Goal: Transaction & Acquisition: Purchase product/service

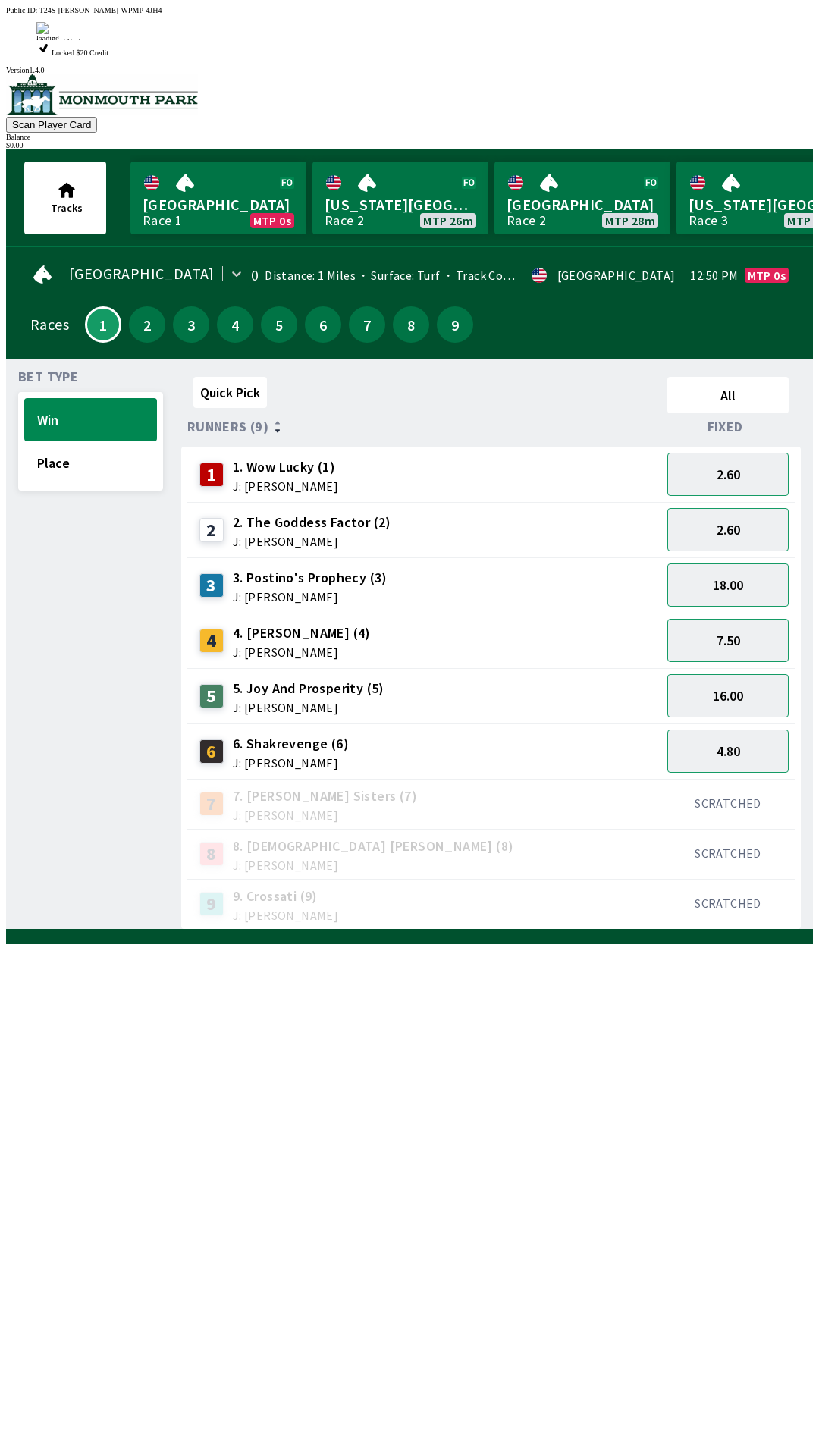
click at [203, 163] on link "Monmouth Park Race 1 MTP 0s" at bounding box center [218, 198] width 176 height 73
click at [218, 162] on link "Monmouth Park Race 1 MTP 0s" at bounding box center [218, 198] width 176 height 73
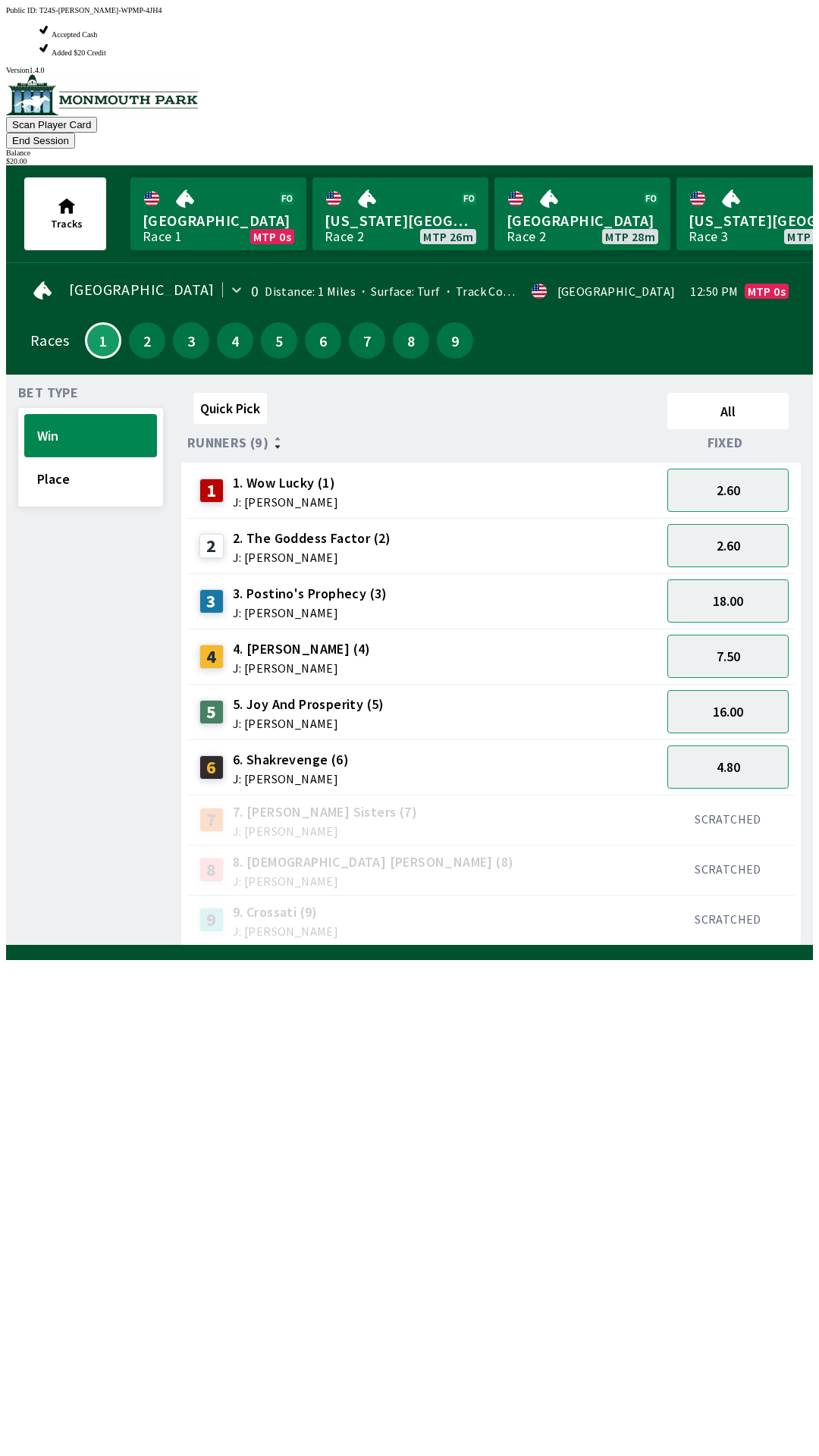
click at [226, 178] on link "Monmouth Park Race 1 MTP 0s" at bounding box center [218, 214] width 176 height 73
click at [227, 178] on link "Monmouth Park Race 1 MTP 0s" at bounding box center [218, 214] width 176 height 73
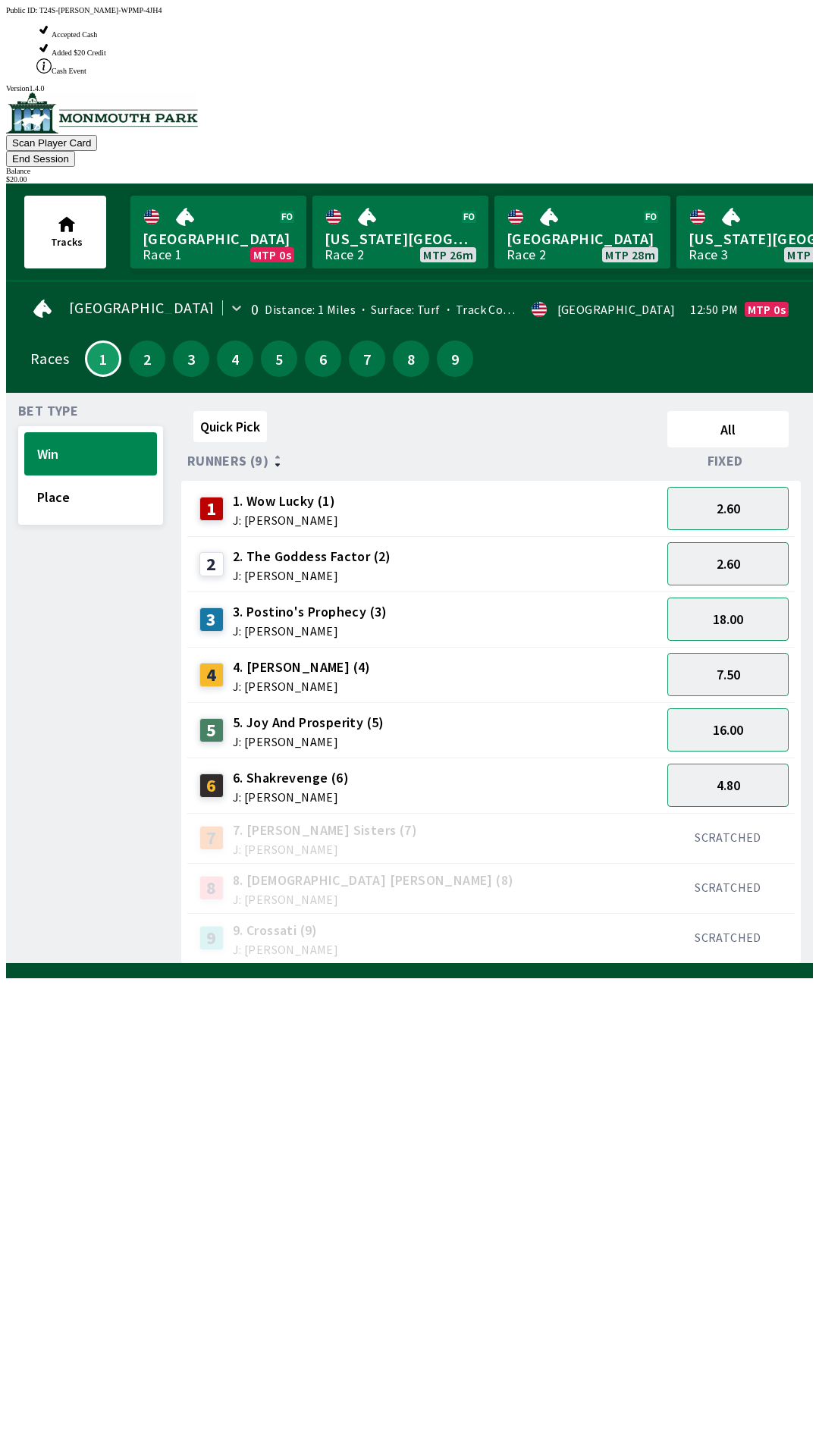
click at [227, 195] on link "Monmouth Park Race 1 MTP 0s" at bounding box center [218, 232] width 176 height 73
click at [229, 195] on link "Monmouth Park Race 1 MTP 0s" at bounding box center [218, 232] width 176 height 73
click at [226, 195] on link "Monmouth Park Race 1 MTP 0s" at bounding box center [218, 232] width 176 height 73
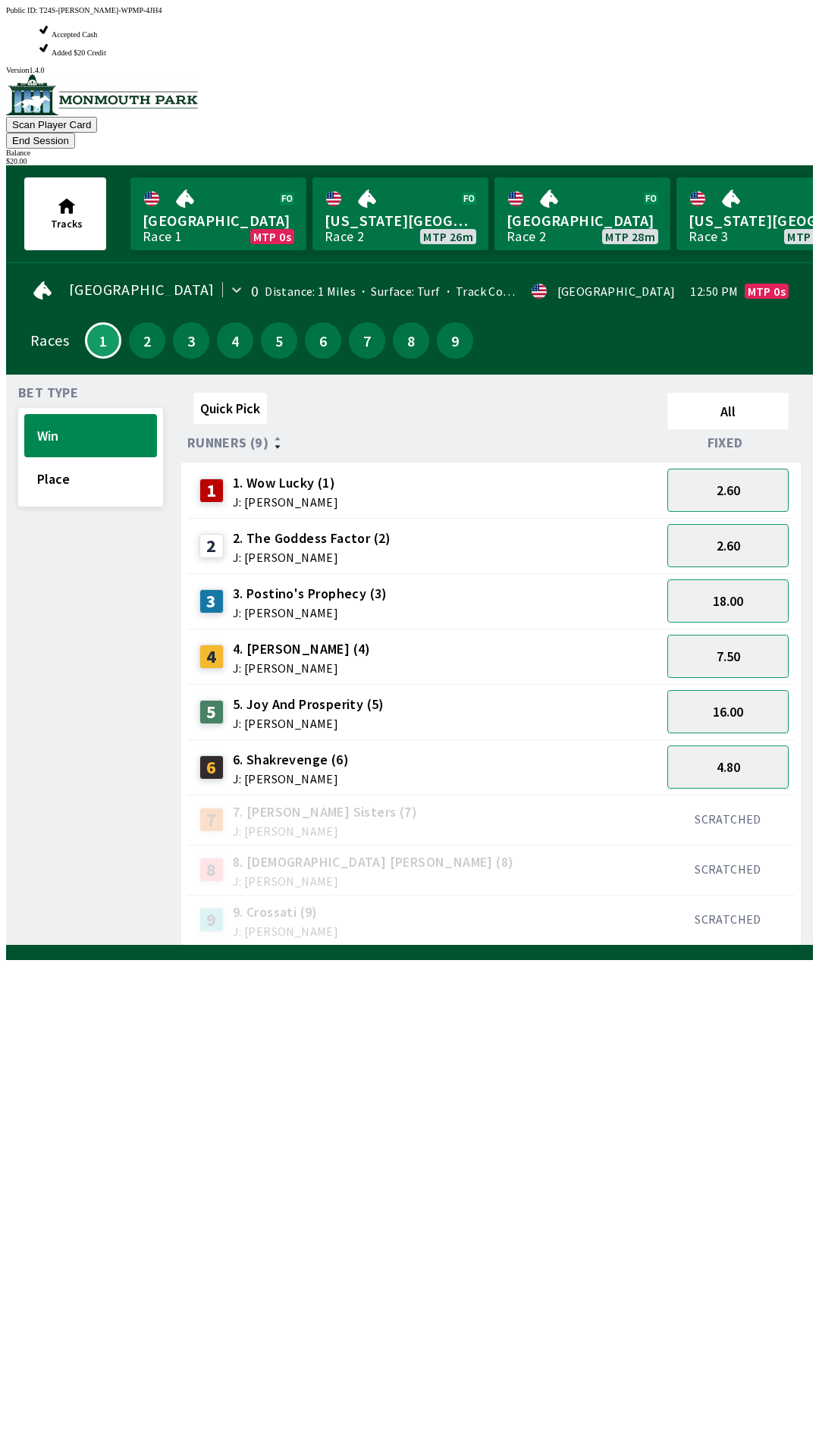
click at [201, 178] on link "Monmouth Park Race 1 MTP 0s" at bounding box center [218, 214] width 176 height 73
click at [211, 178] on link "Monmouth Park Race 1 MTP 0s" at bounding box center [218, 214] width 176 height 73
click at [213, 178] on link "Monmouth Park Race 1 MTP 0s" at bounding box center [218, 214] width 176 height 73
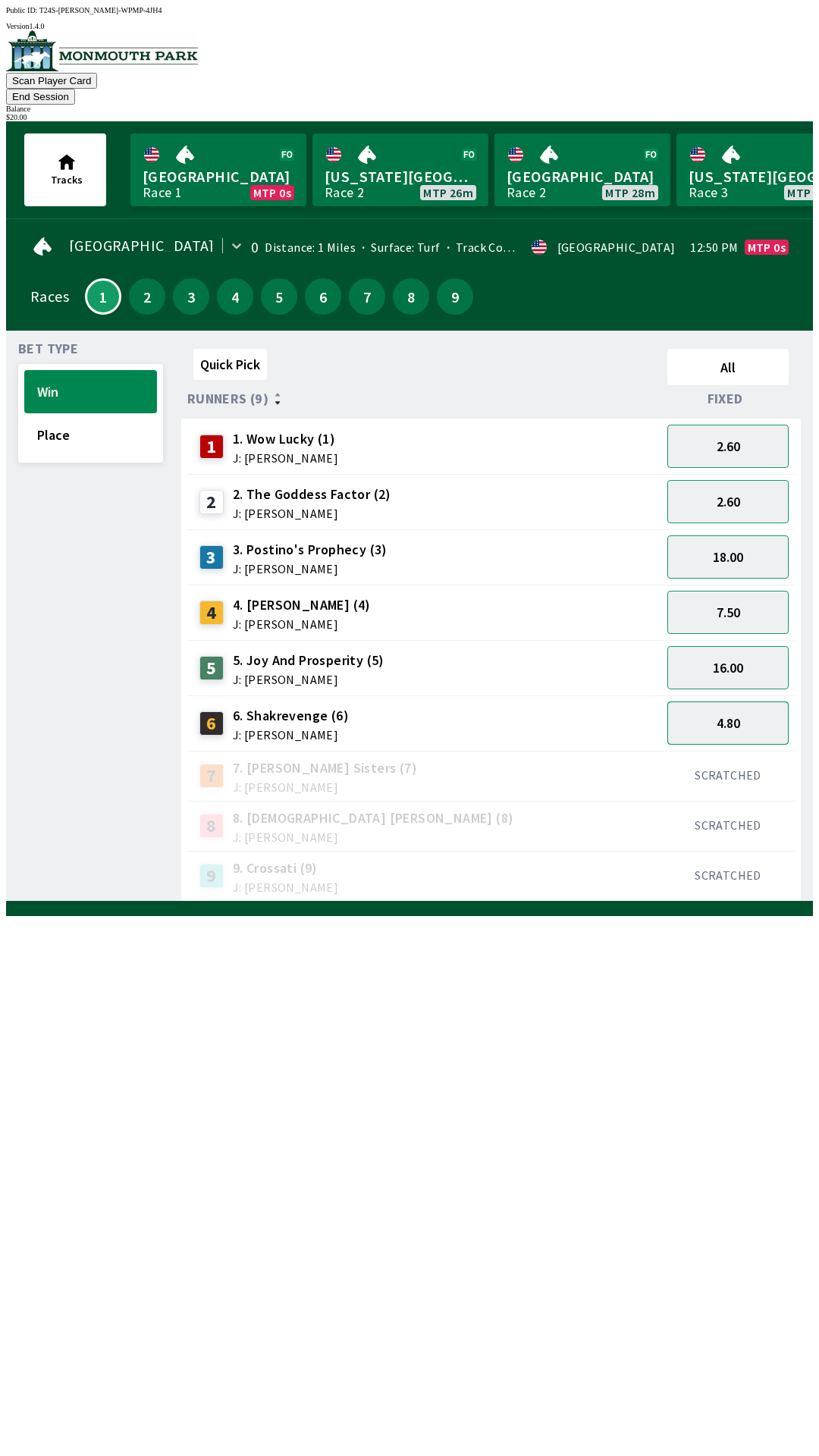
click at [738, 704] on button "4.80" at bounding box center [727, 723] width 121 height 43
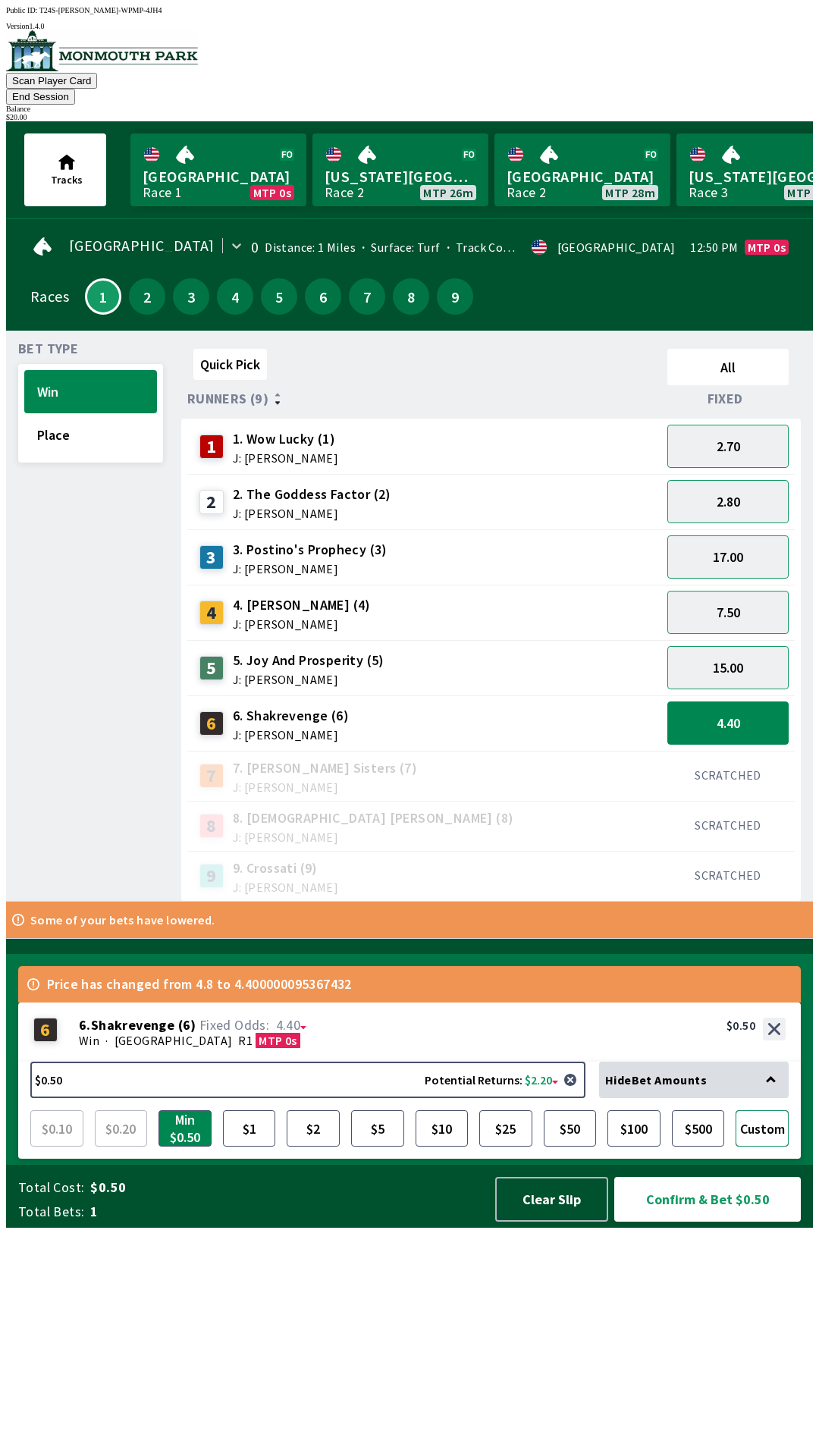
click at [756, 1146] on button "Custom" at bounding box center [762, 1128] width 53 height 36
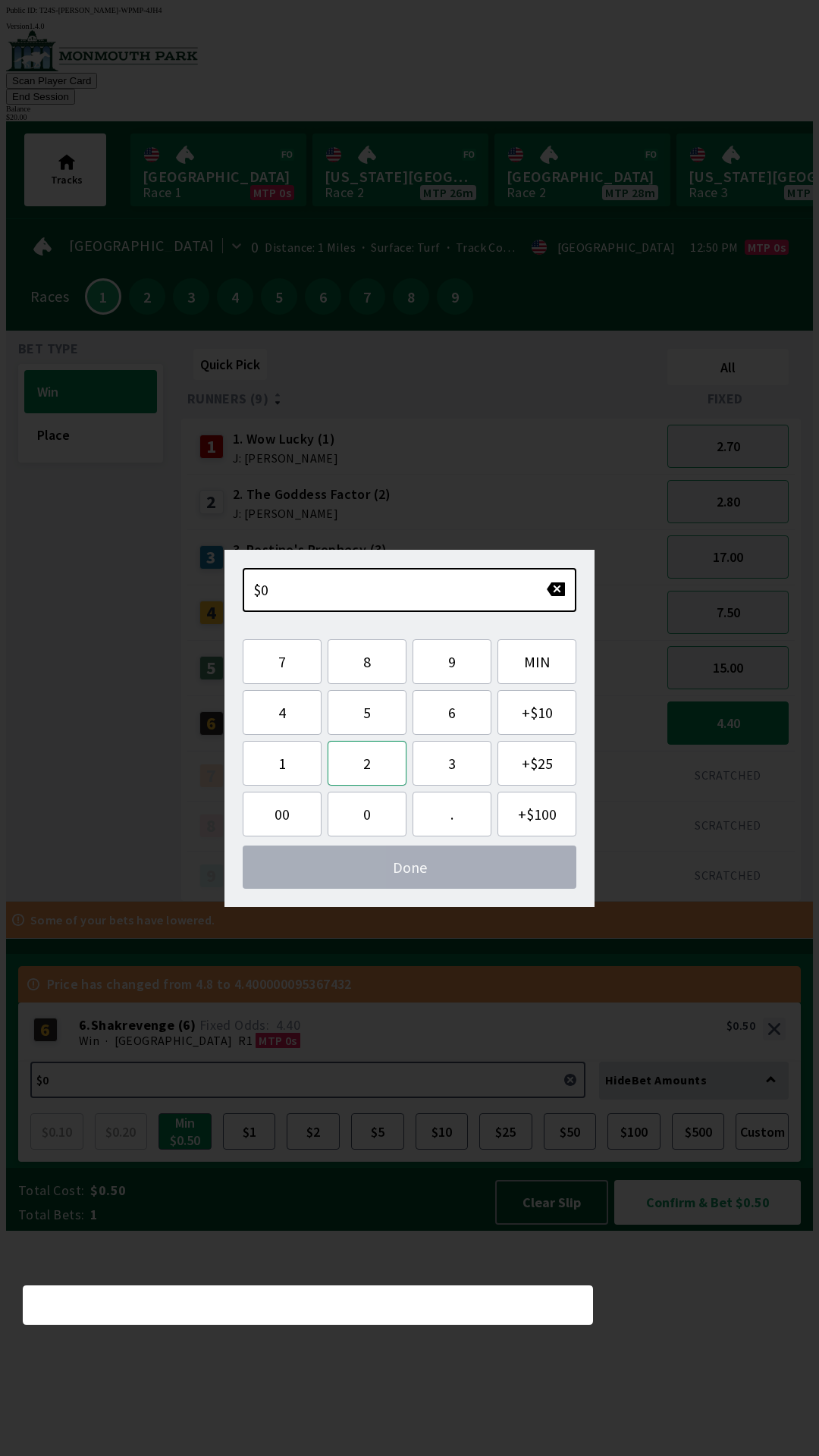
click at [381, 769] on button "2" at bounding box center [366, 762] width 79 height 45
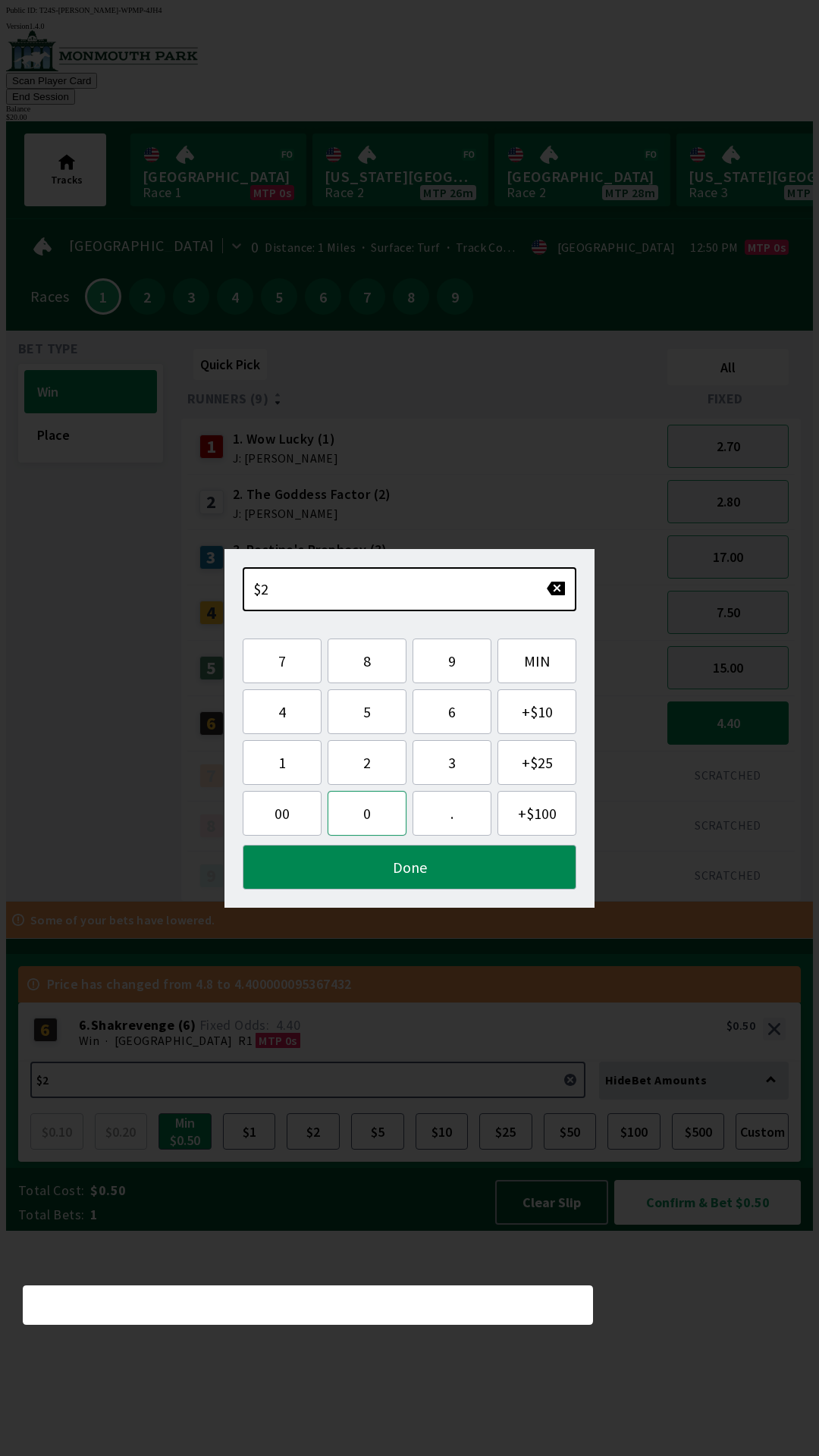
click at [372, 828] on button "0" at bounding box center [366, 813] width 79 height 45
click at [496, 870] on button "Done" at bounding box center [409, 867] width 333 height 45
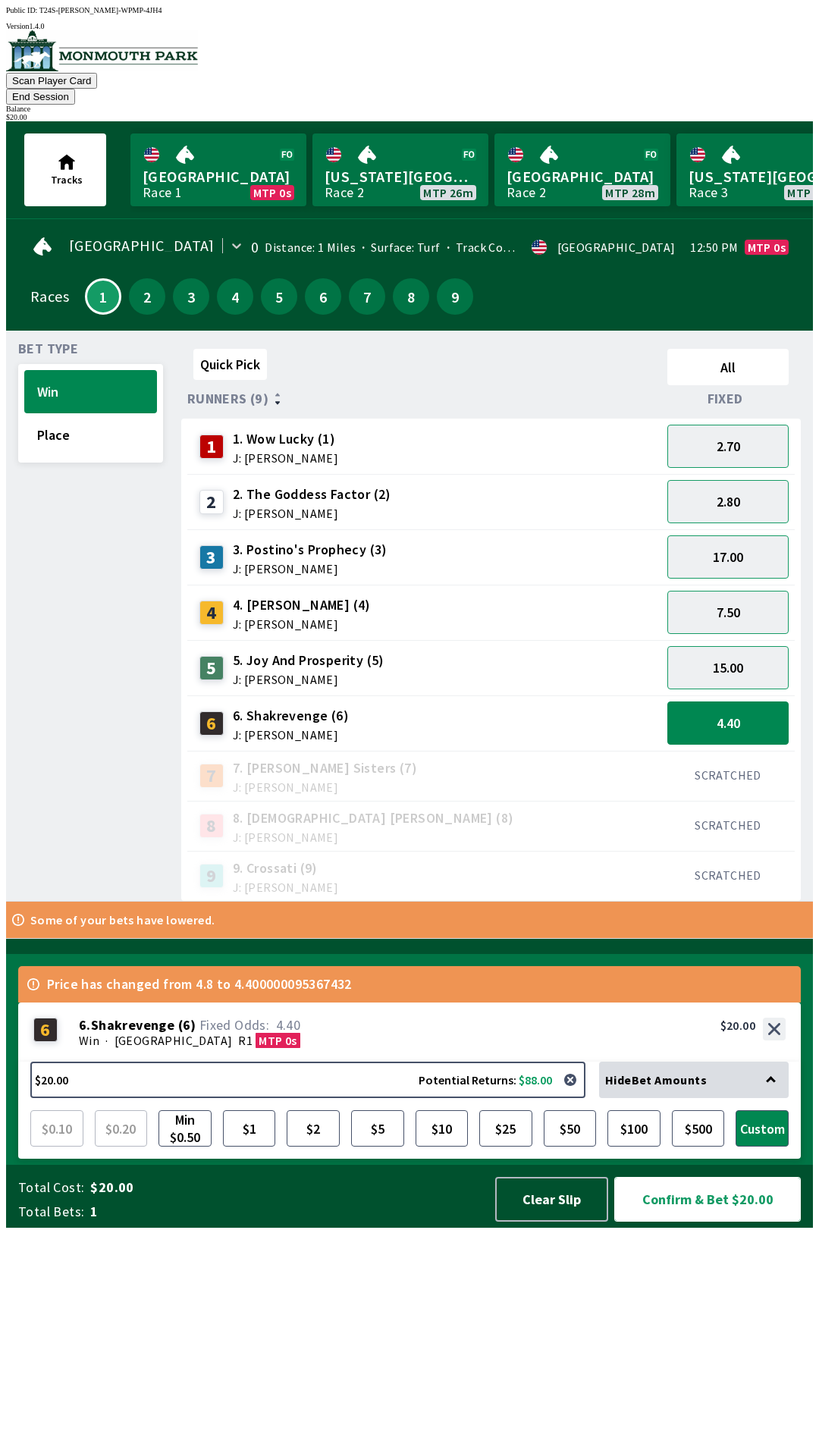
click at [719, 1222] on button "Confirm & Bet $20.00" at bounding box center [707, 1199] width 187 height 45
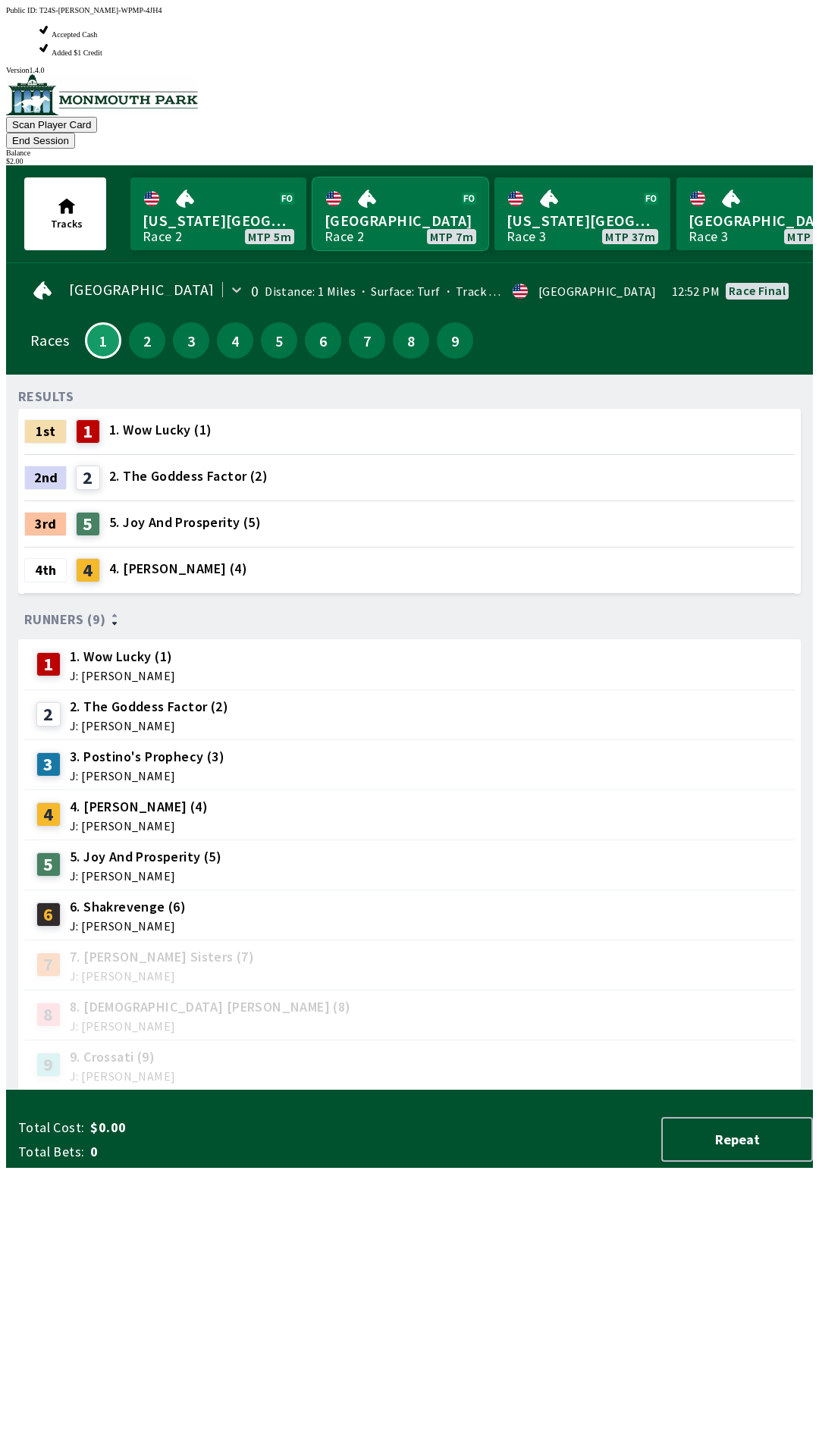
click at [387, 178] on link "[GEOGRAPHIC_DATA] Race 2 MTP 7m" at bounding box center [400, 214] width 176 height 73
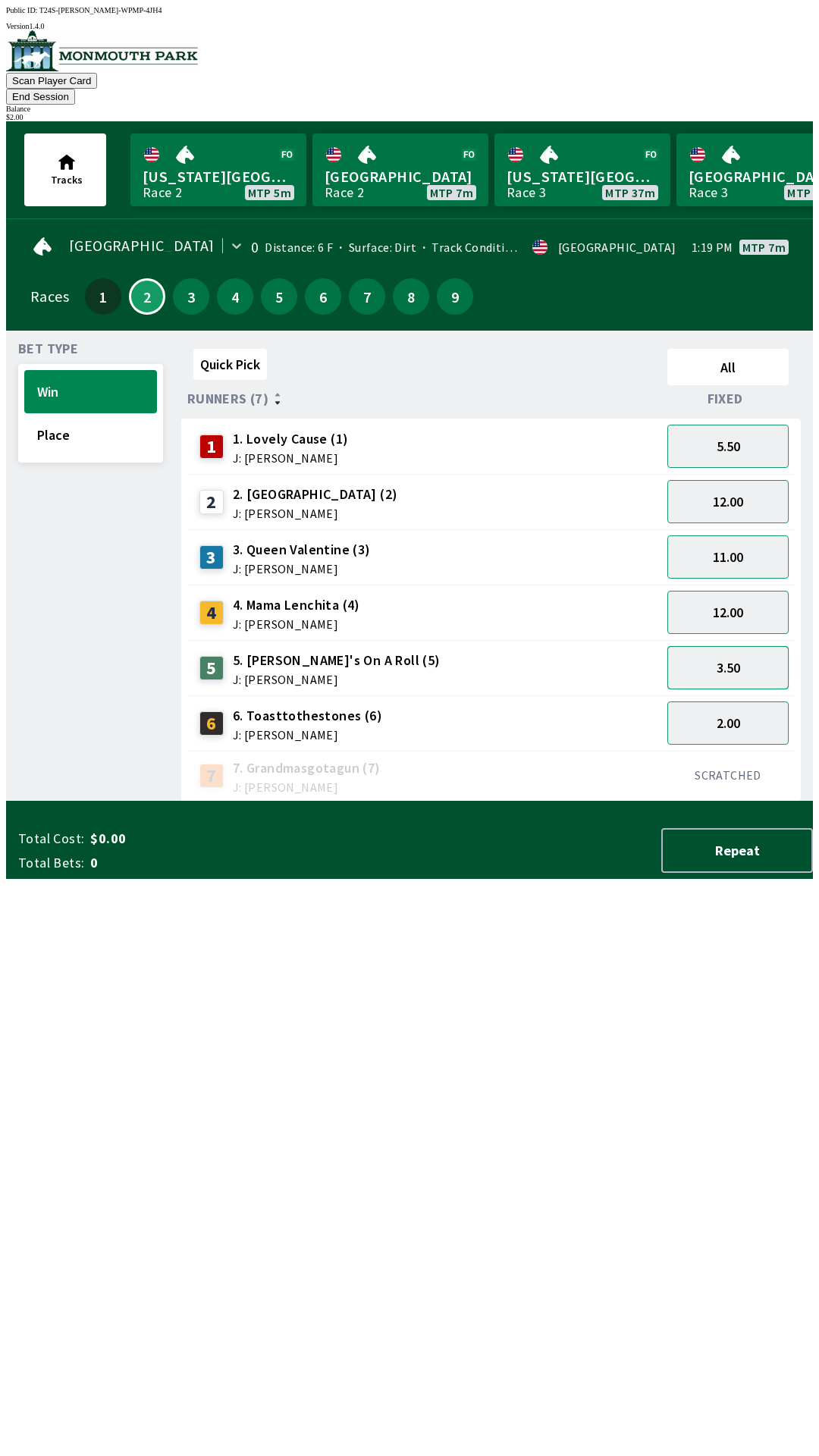
click at [743, 646] on button "3.50" at bounding box center [727, 667] width 121 height 43
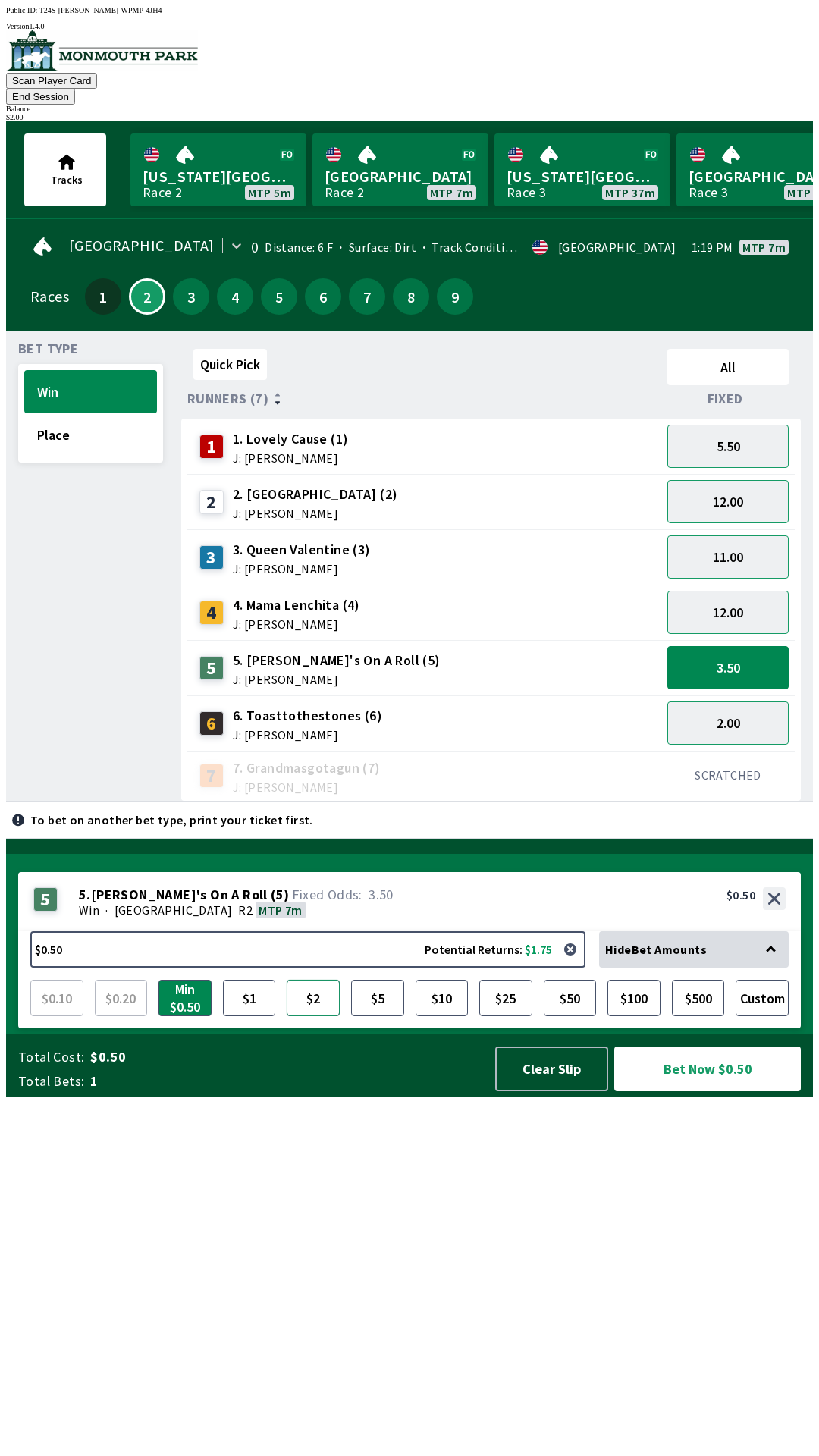
click at [306, 1016] on button "$2" at bounding box center [313, 997] width 53 height 36
click at [714, 1091] on button "Bet Now $2.00" at bounding box center [707, 1069] width 187 height 45
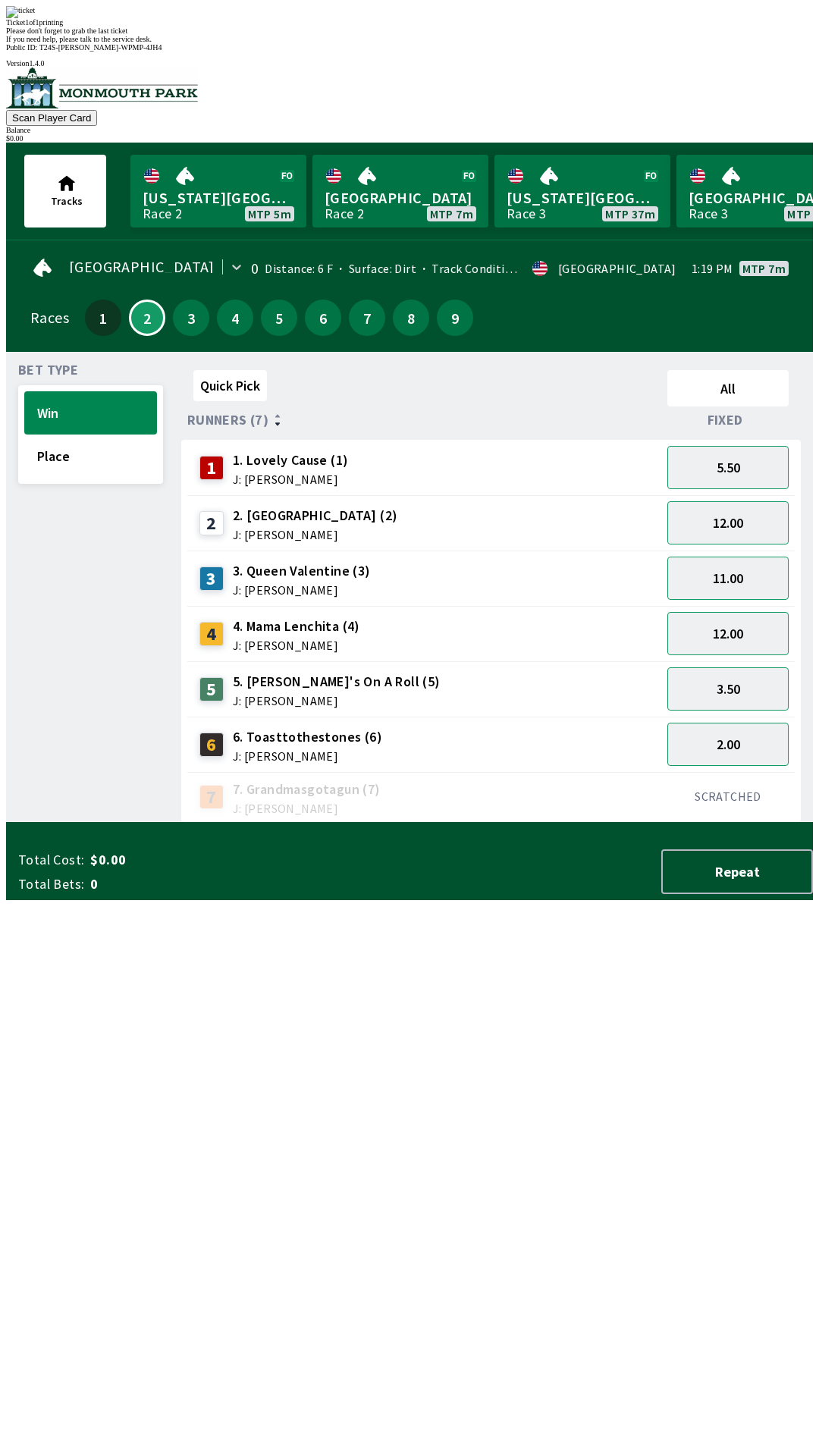
click at [672, 43] on div "Ticket 1 of 1 printing Please don't forget to grab the last ticket If you need …" at bounding box center [410, 25] width 807 height 37
click at [631, 43] on div "Ticket 1 of 1 printing Please don't forget to grab the last ticket If you need …" at bounding box center [410, 25] width 807 height 37
click at [578, 606] on div "4 4. Mama Lenchita (4) J: [PERSON_NAME]" at bounding box center [425, 633] width 474 height 56
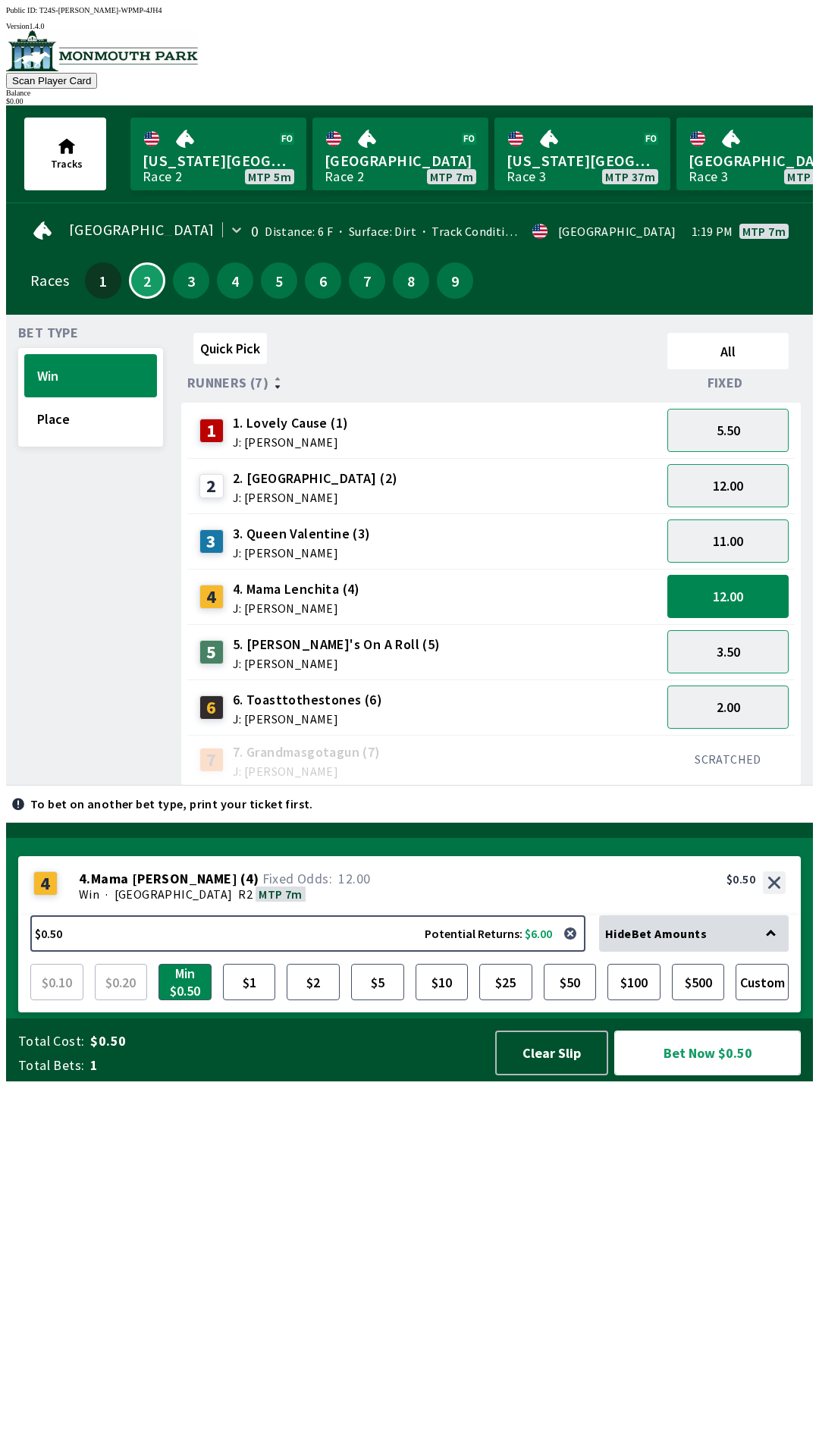
click at [719, 1075] on button "Bet Now $0.50" at bounding box center [707, 1053] width 187 height 45
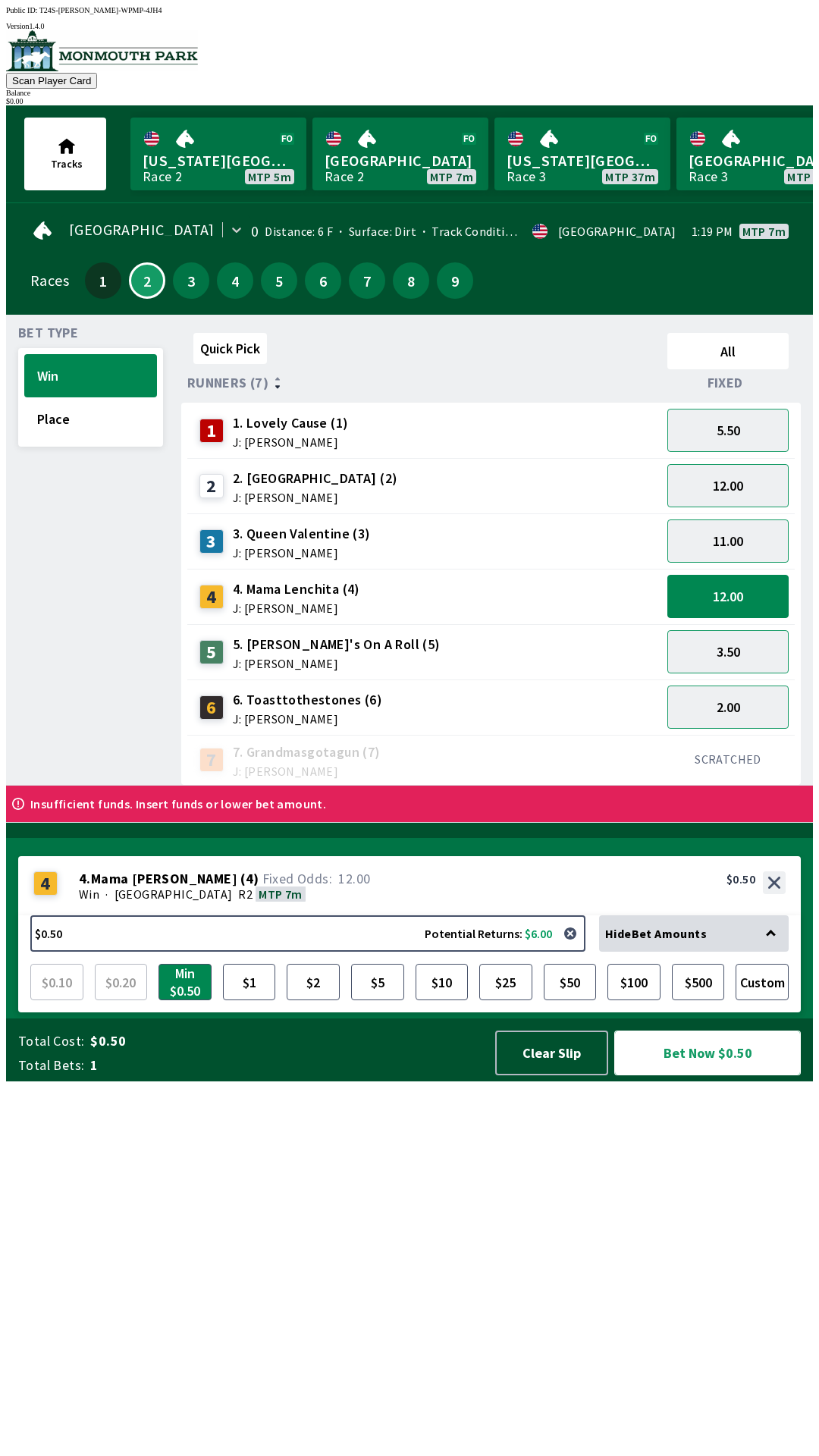
click at [711, 1075] on button "Bet Now $0.50" at bounding box center [707, 1053] width 187 height 45
click at [740, 659] on button "3.50" at bounding box center [727, 651] width 121 height 43
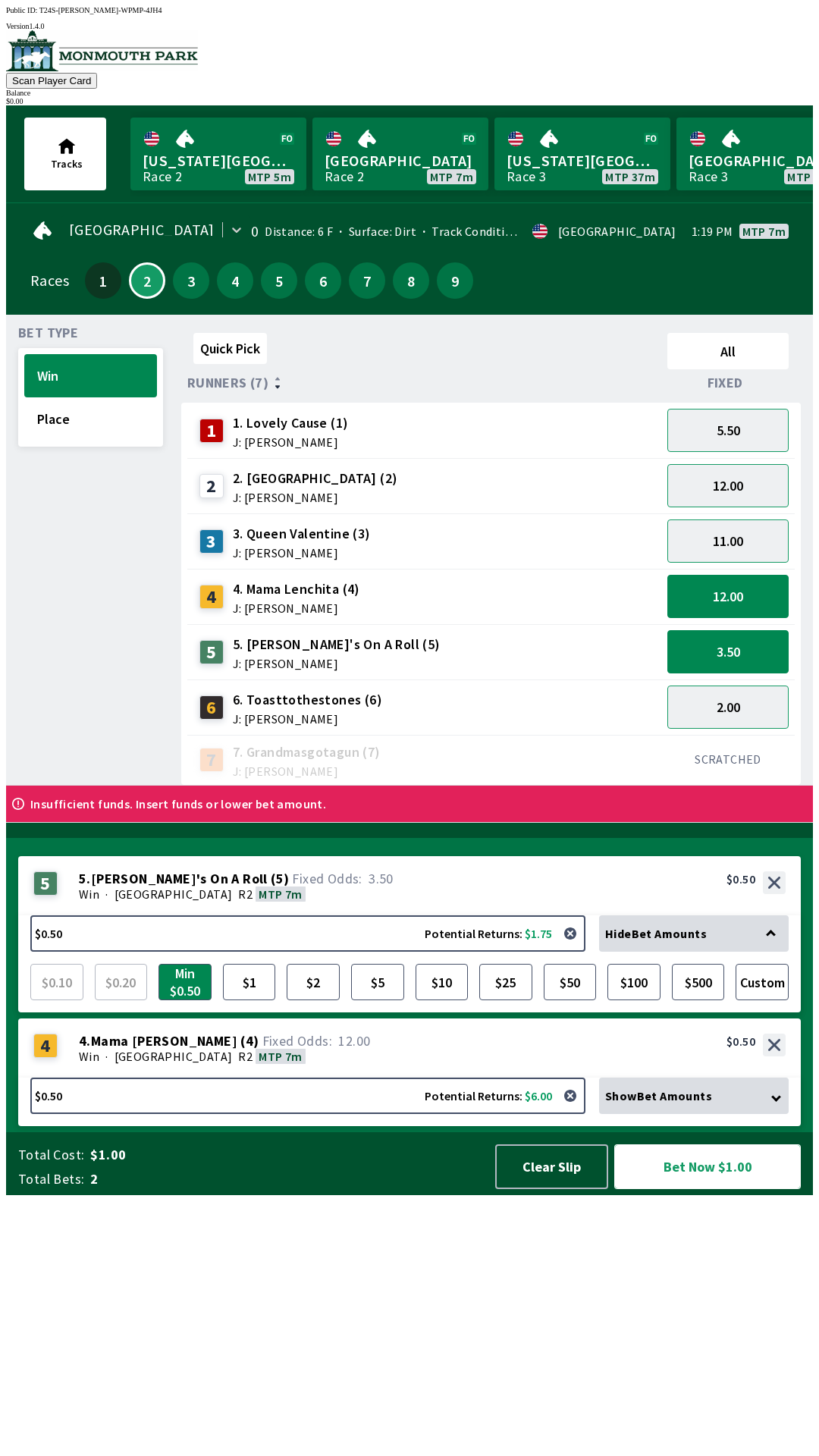
click at [708, 1189] on button "Bet Now $1.00" at bounding box center [707, 1166] width 187 height 45
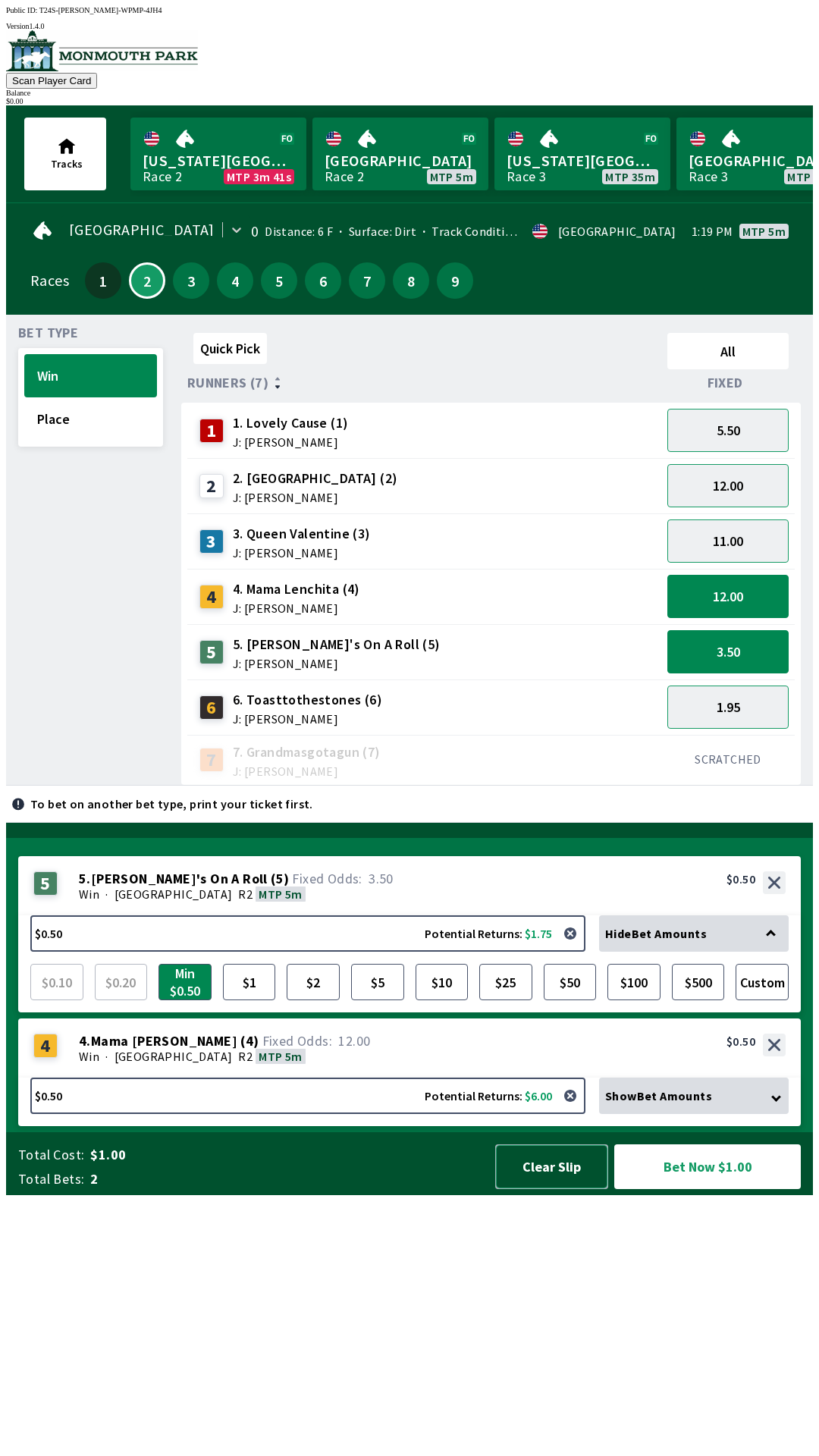
click at [546, 1189] on button "Clear Slip" at bounding box center [552, 1166] width 113 height 45
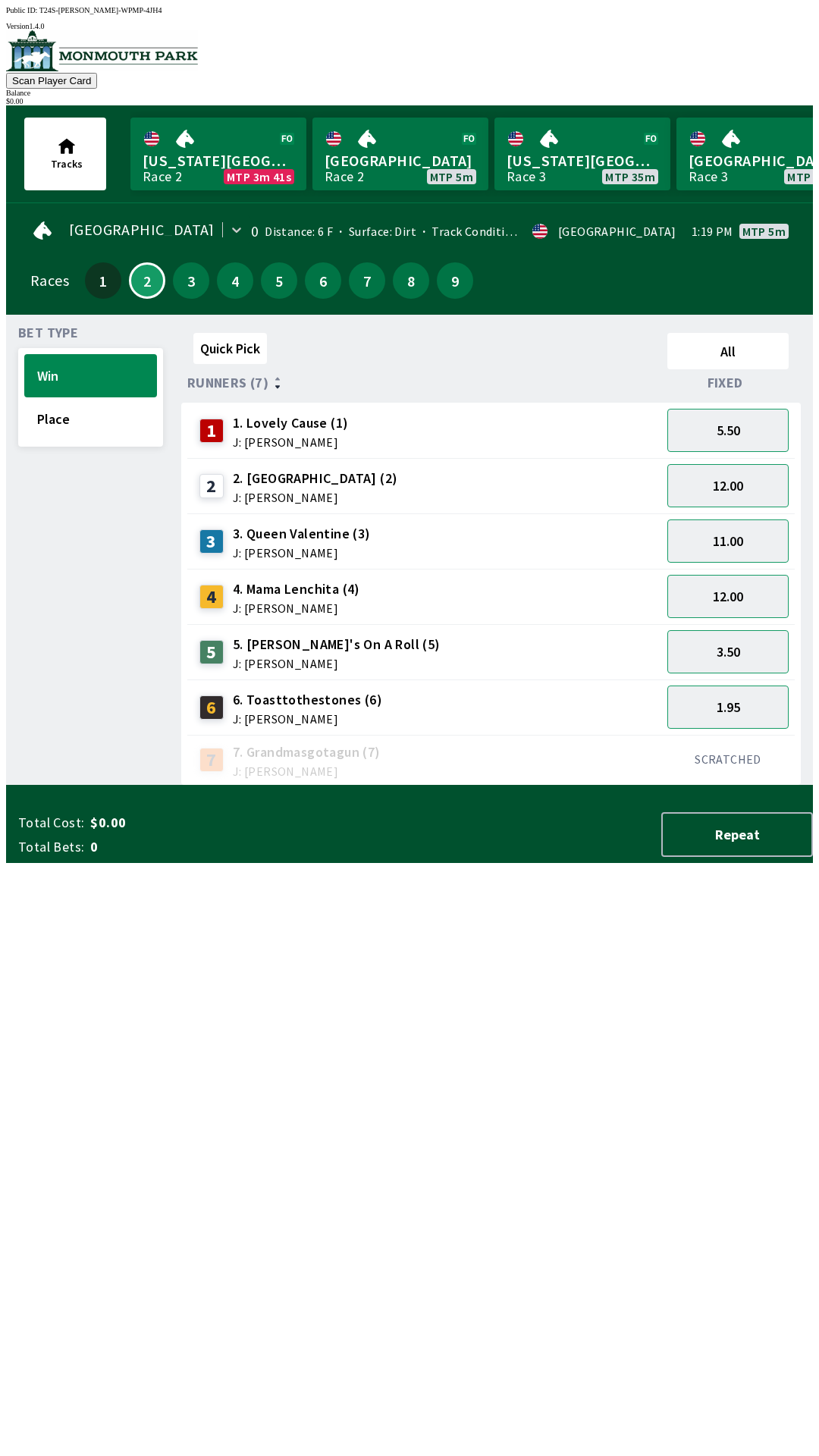
click at [547, 857] on div "Total Cost: $0.00 Total Bets: 0 Repeat" at bounding box center [416, 834] width 794 height 45
click at [746, 857] on button "Repeat" at bounding box center [736, 834] width 151 height 45
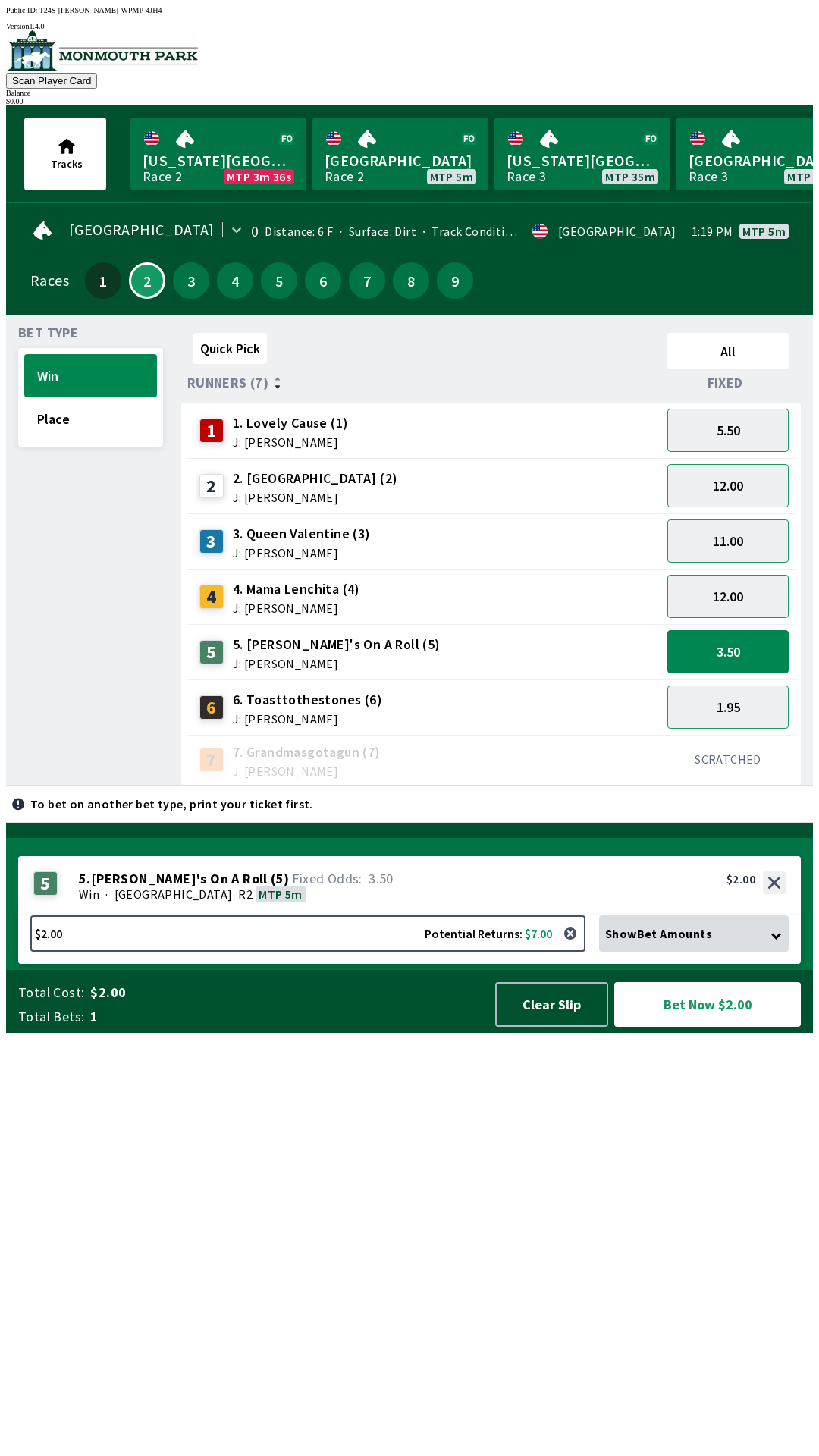
click at [758, 88] on div "Balance" at bounding box center [410, 92] width 807 height 8
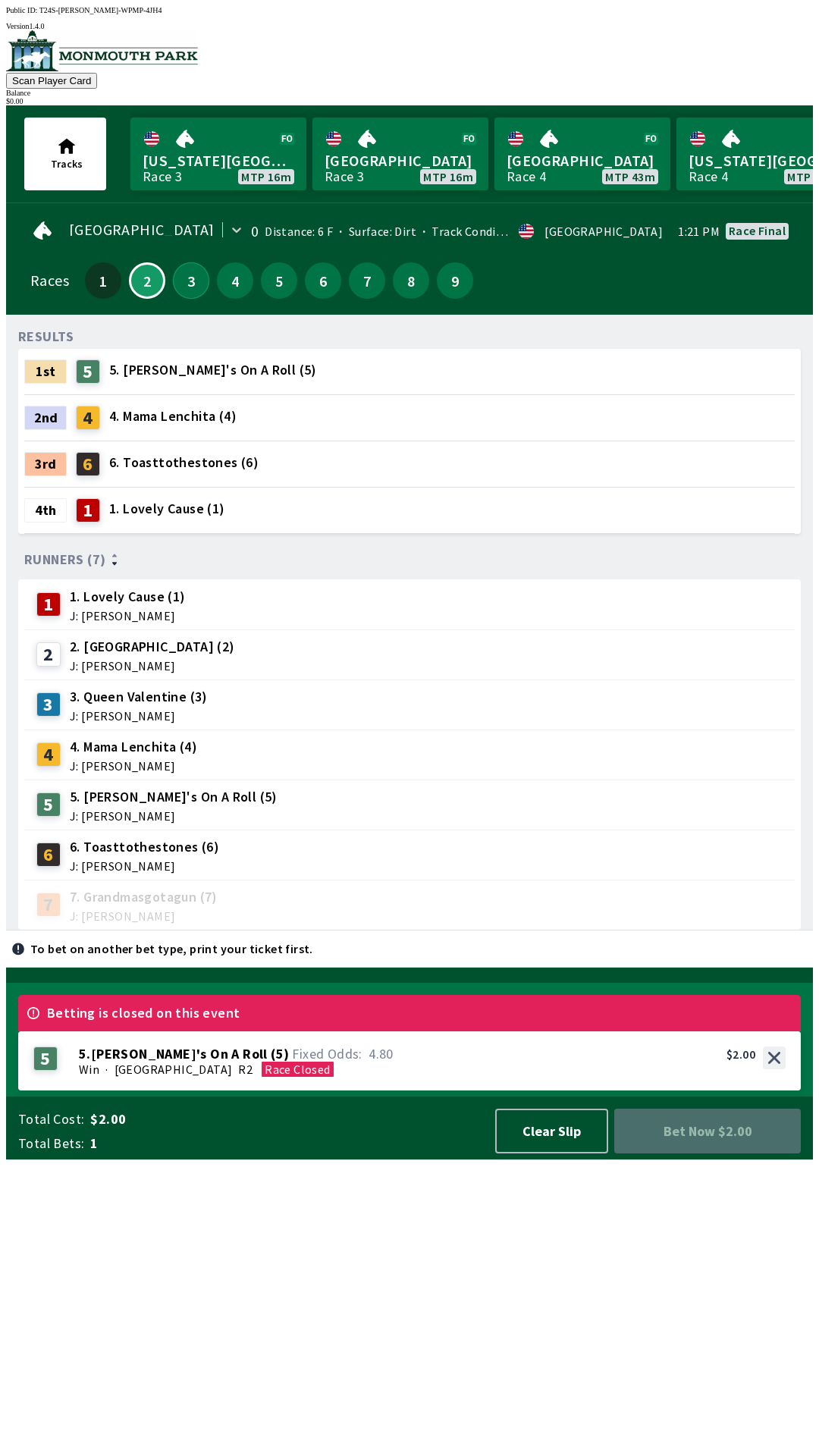
click at [191, 278] on button "3" at bounding box center [190, 280] width 36 height 36
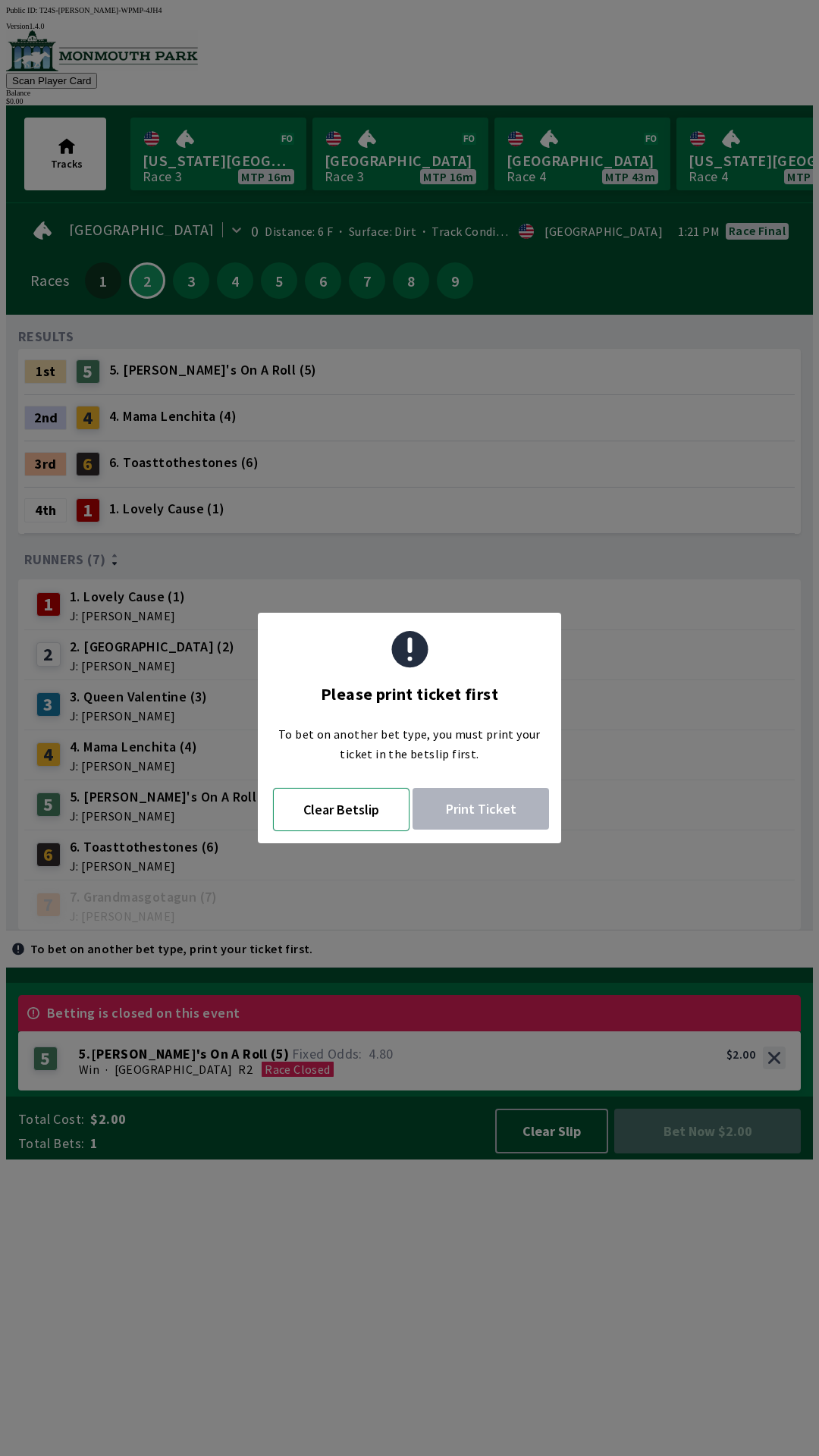
click at [314, 818] on button "Clear Betslip" at bounding box center [341, 809] width 136 height 43
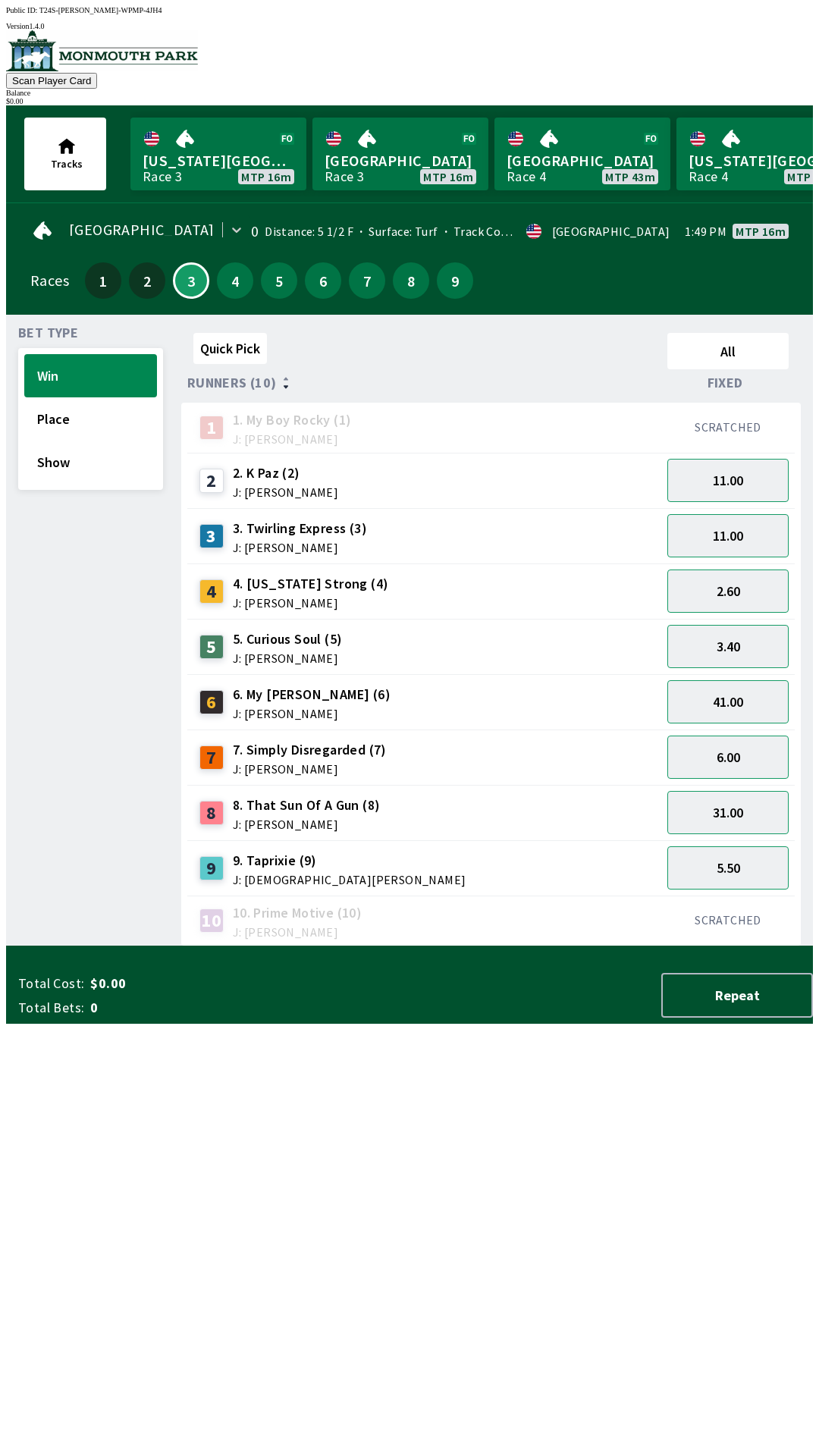
click at [697, 840] on div "5.50" at bounding box center [727, 868] width 134 height 56
click at [705, 812] on button "31.00" at bounding box center [727, 812] width 121 height 43
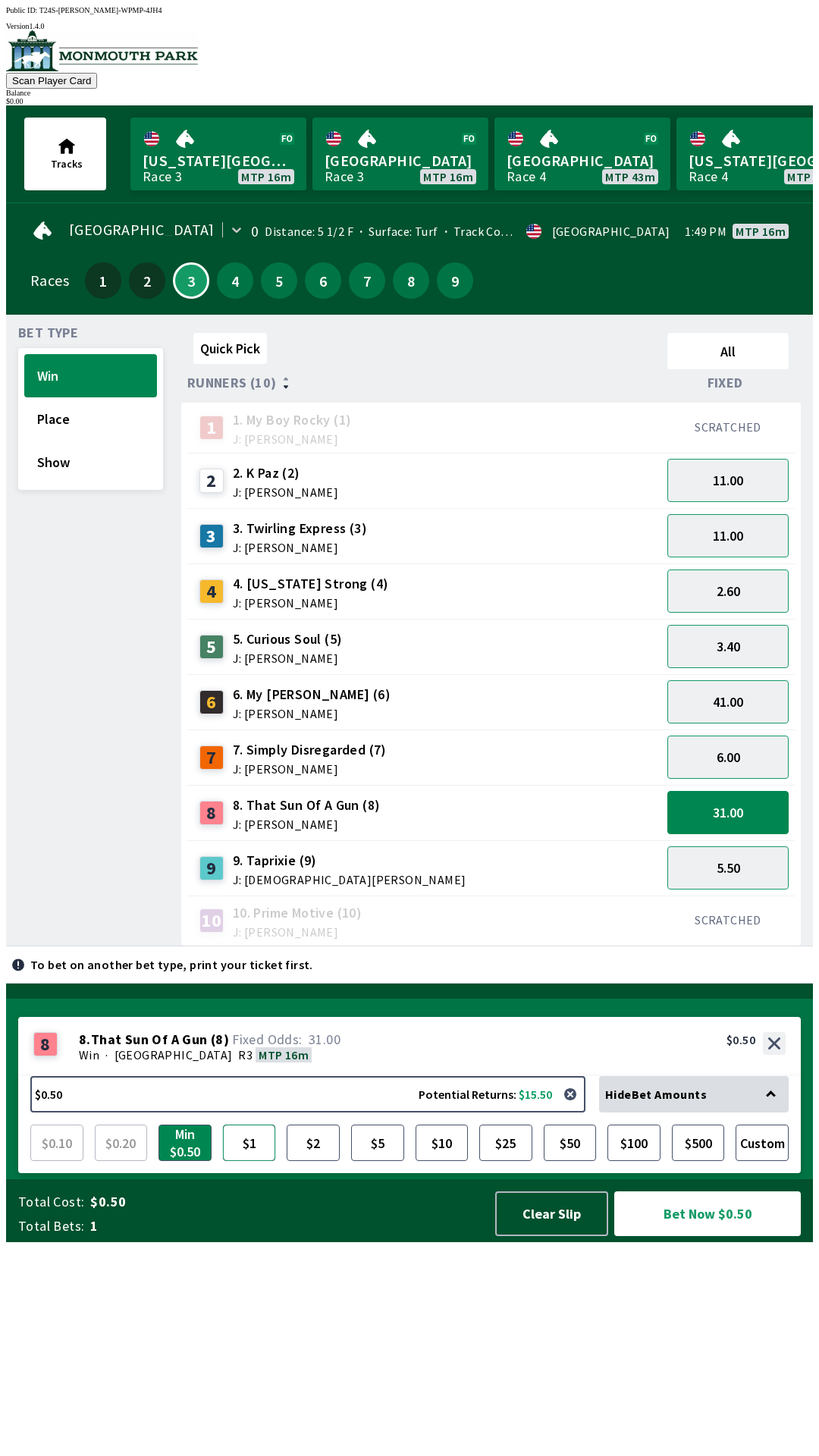
click at [247, 1161] on button "$1" at bounding box center [249, 1142] width 53 height 36
click at [662, 1236] on button "Bet Now $1.00" at bounding box center [707, 1214] width 187 height 45
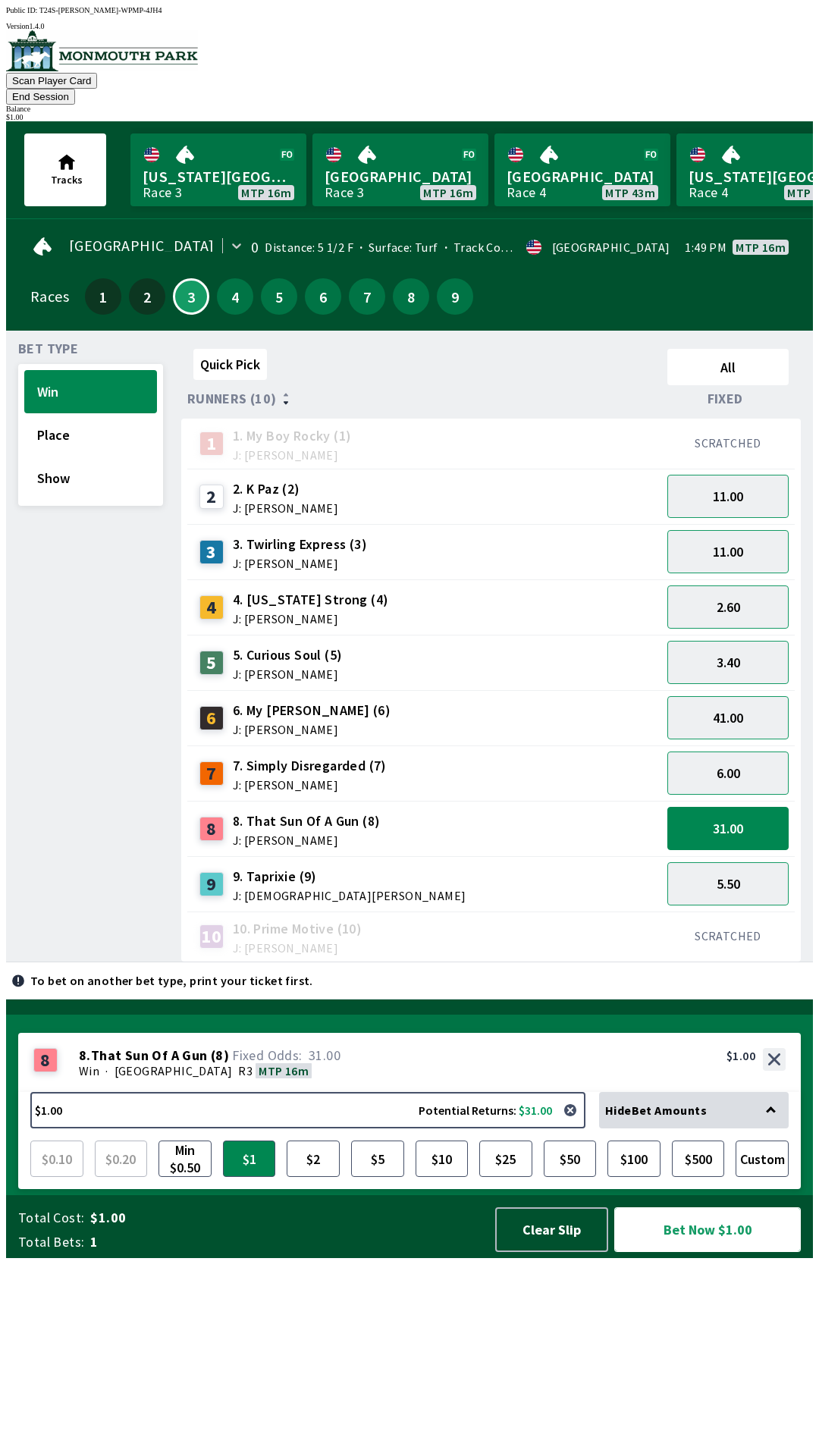
click at [686, 1252] on button "Bet Now $1.00" at bounding box center [707, 1230] width 187 height 45
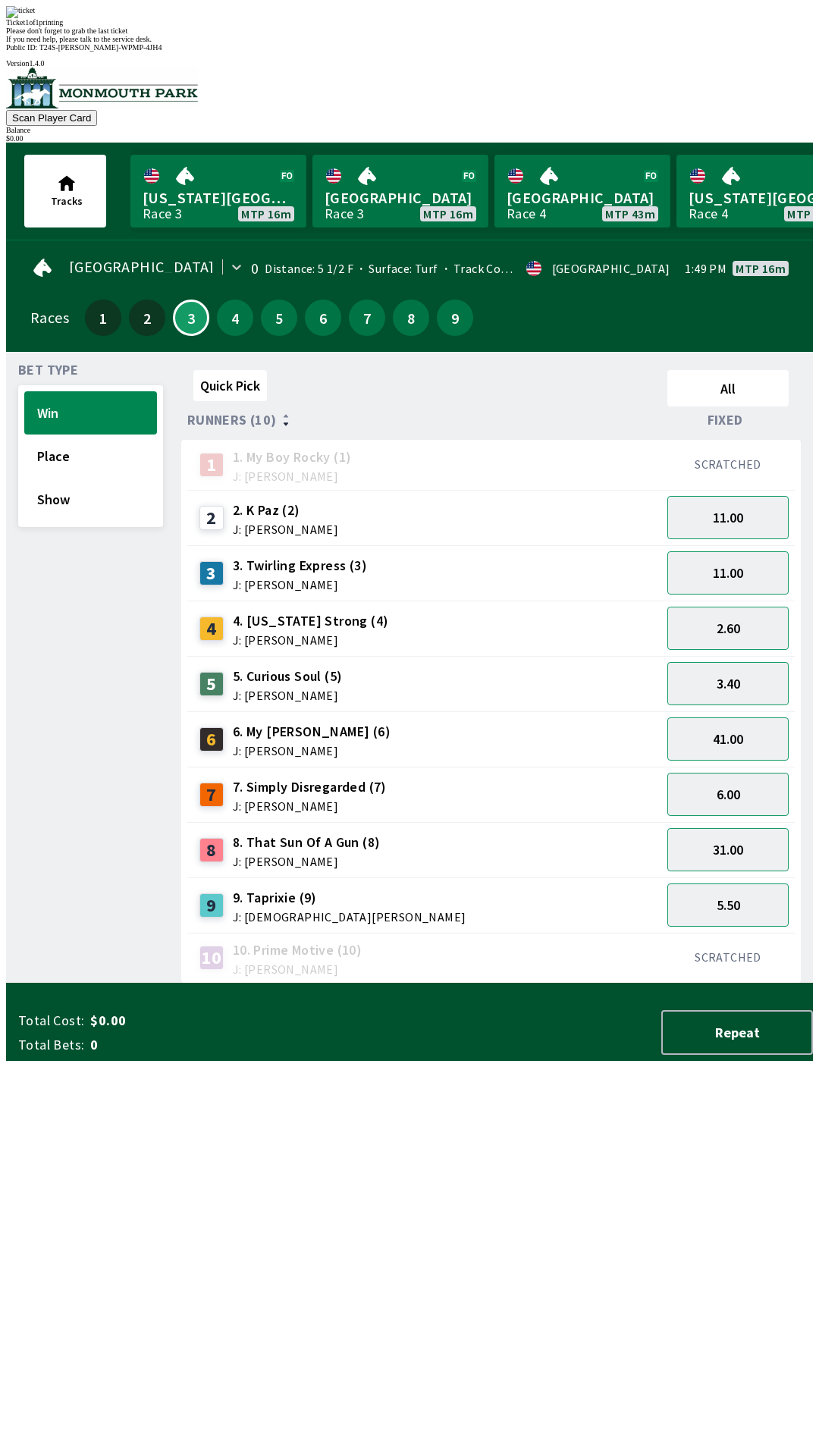
click at [323, 984] on div "Quick Pick All Runners (10) Fixed 1 1. My Boy Rocky (1) J: [PERSON_NAME] SCRATC…" at bounding box center [497, 673] width 631 height 619
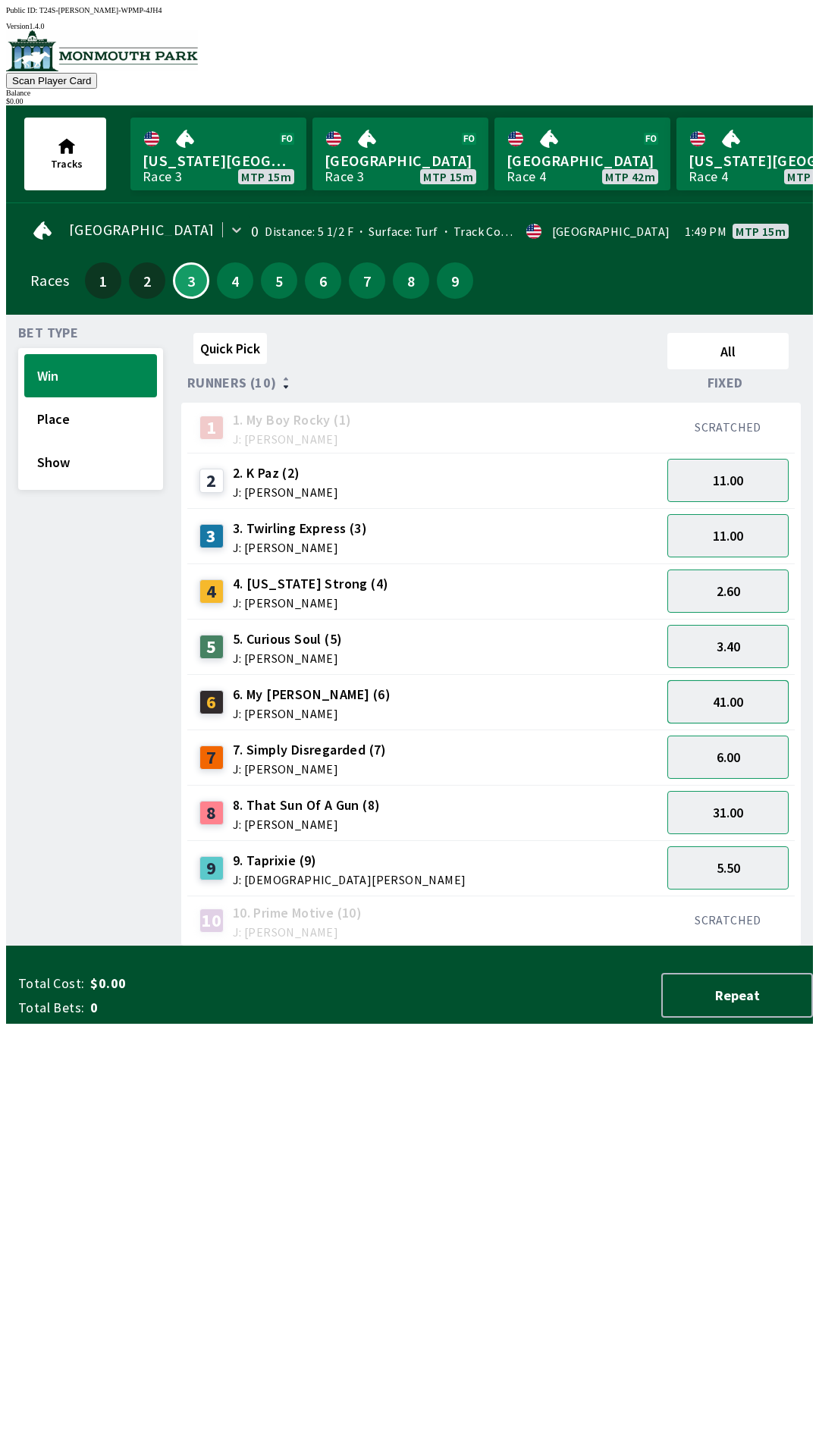
click at [722, 696] on button "41.00" at bounding box center [727, 701] width 121 height 43
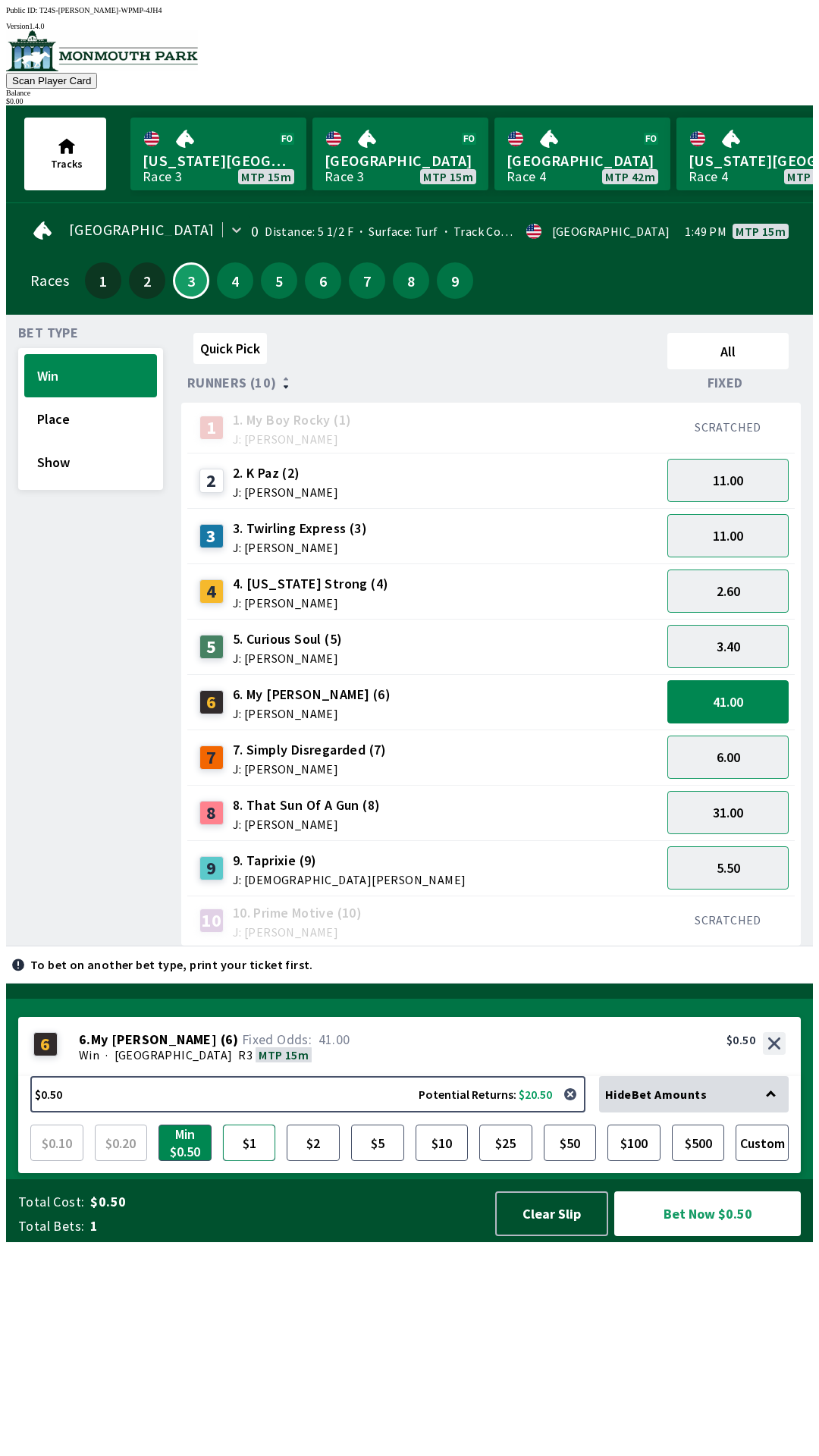
click at [266, 1161] on button "$1" at bounding box center [249, 1142] width 53 height 36
click at [38, 354] on button "Win" at bounding box center [90, 375] width 133 height 43
click at [41, 354] on button "Win" at bounding box center [90, 375] width 133 height 43
click at [81, 471] on button "Show" at bounding box center [90, 462] width 133 height 43
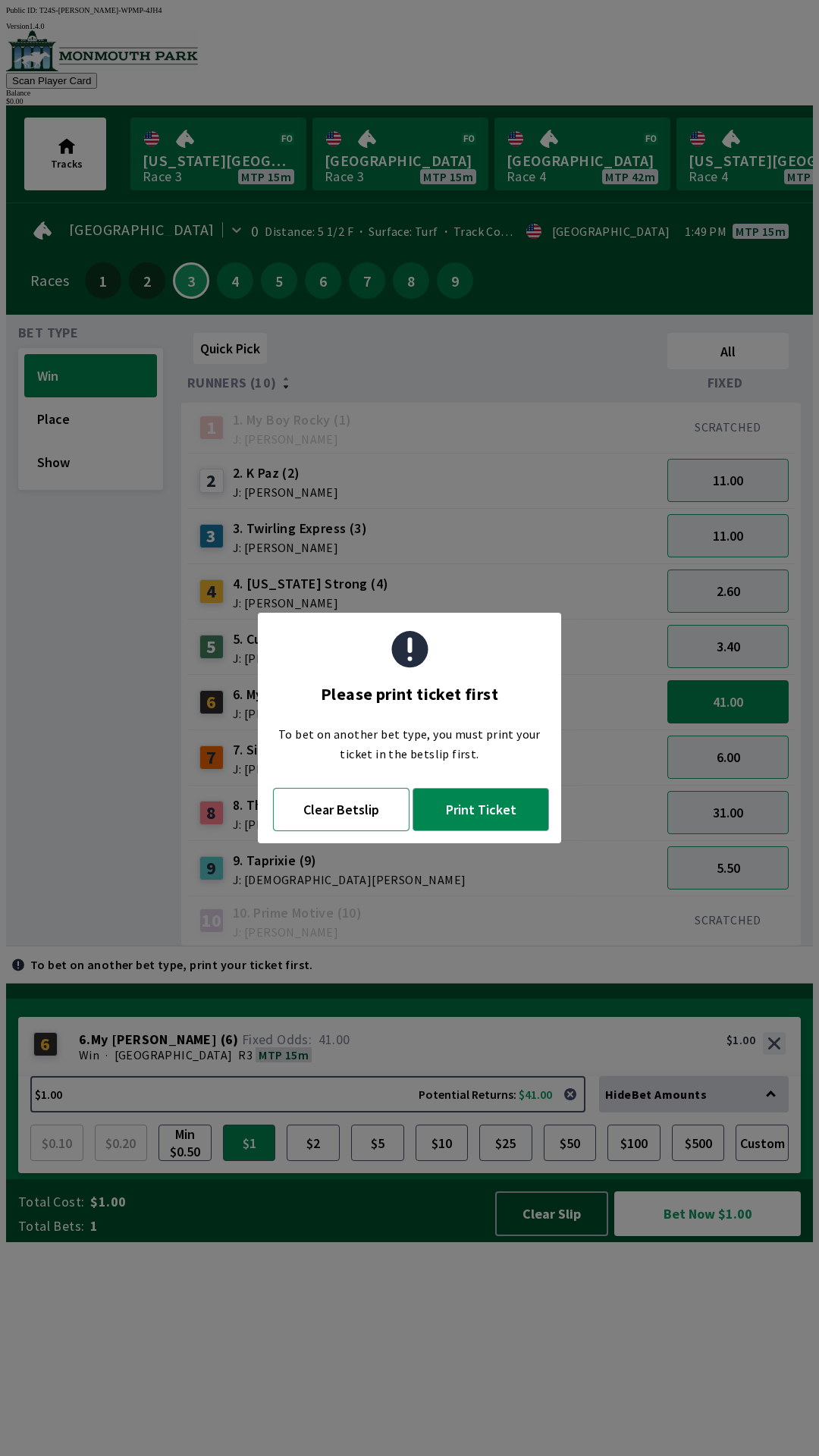
click at [310, 823] on button "Clear Betslip" at bounding box center [341, 809] width 136 height 43
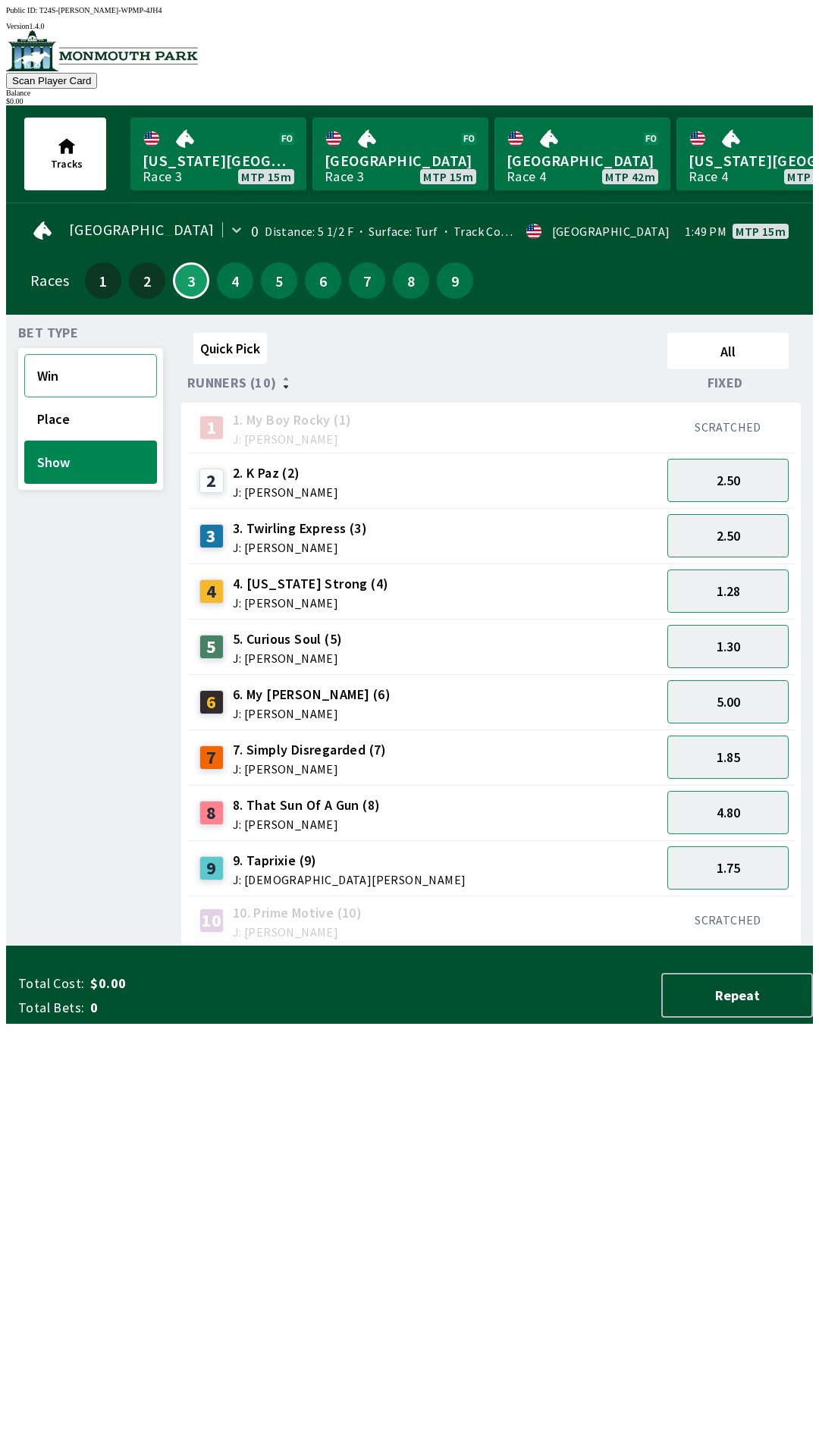
click at [89, 383] on button "Win" at bounding box center [90, 375] width 133 height 43
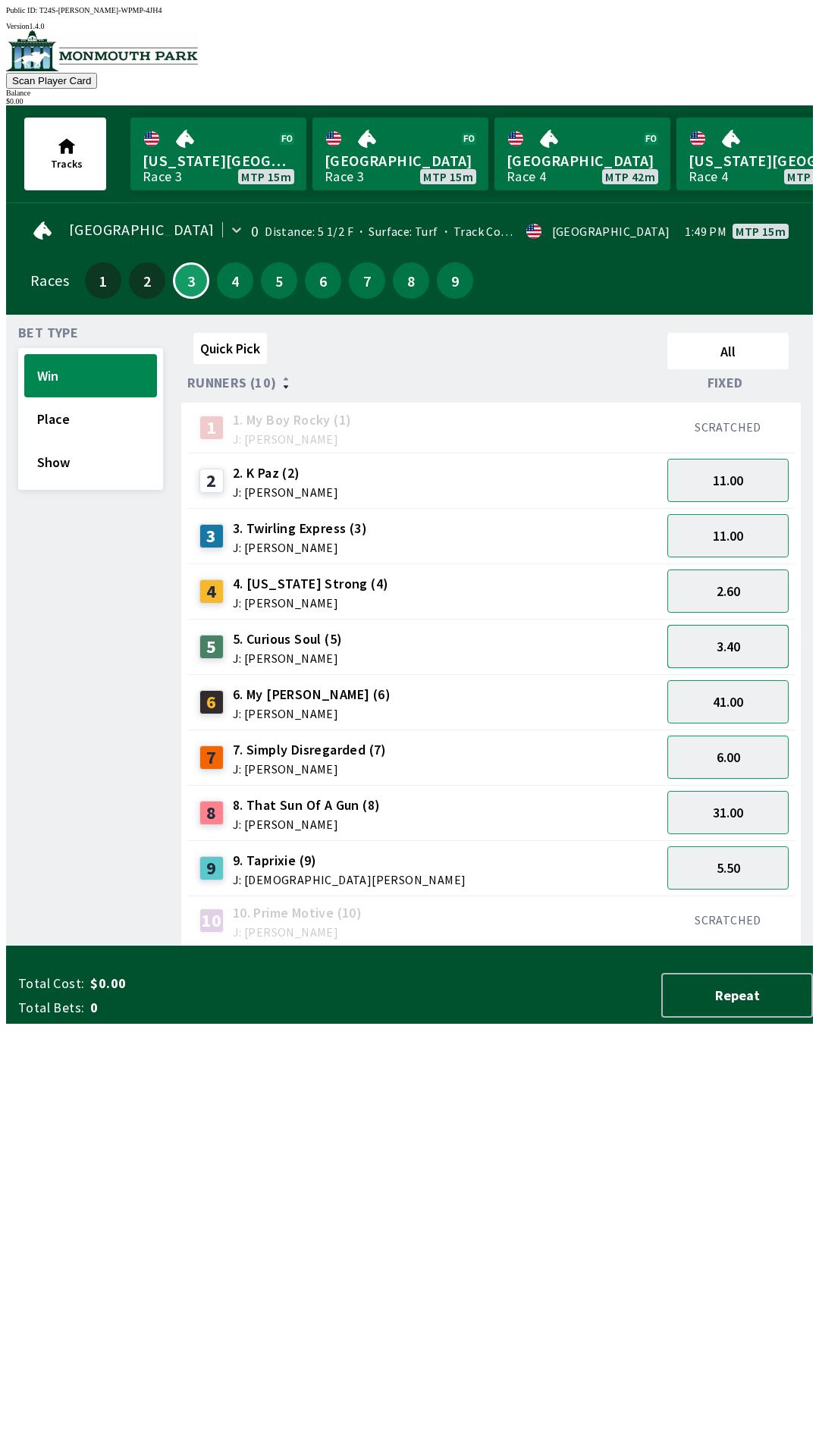
click at [729, 636] on button "3.40" at bounding box center [727, 646] width 121 height 43
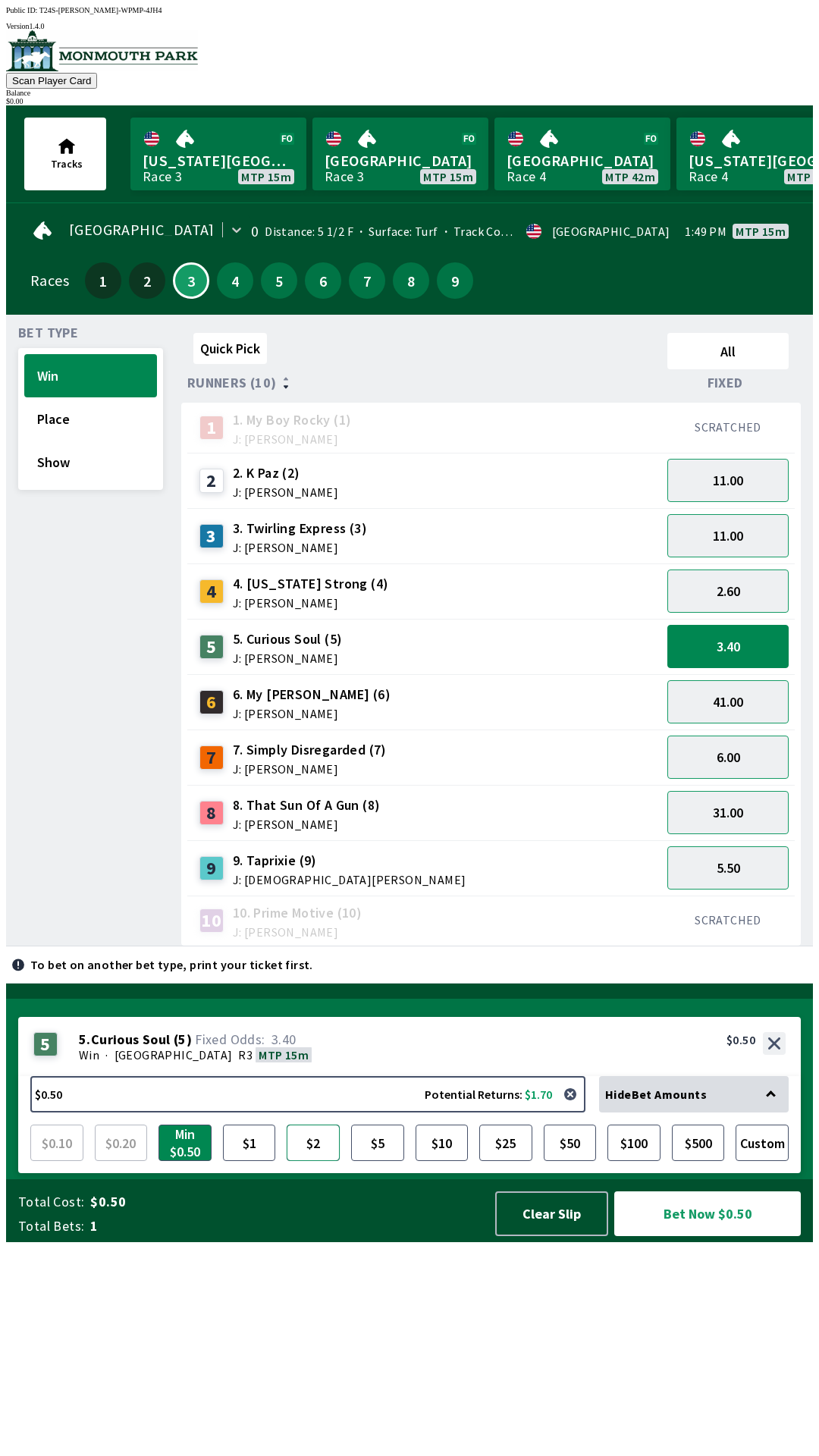
click at [311, 1161] on button "$2" at bounding box center [313, 1142] width 53 height 36
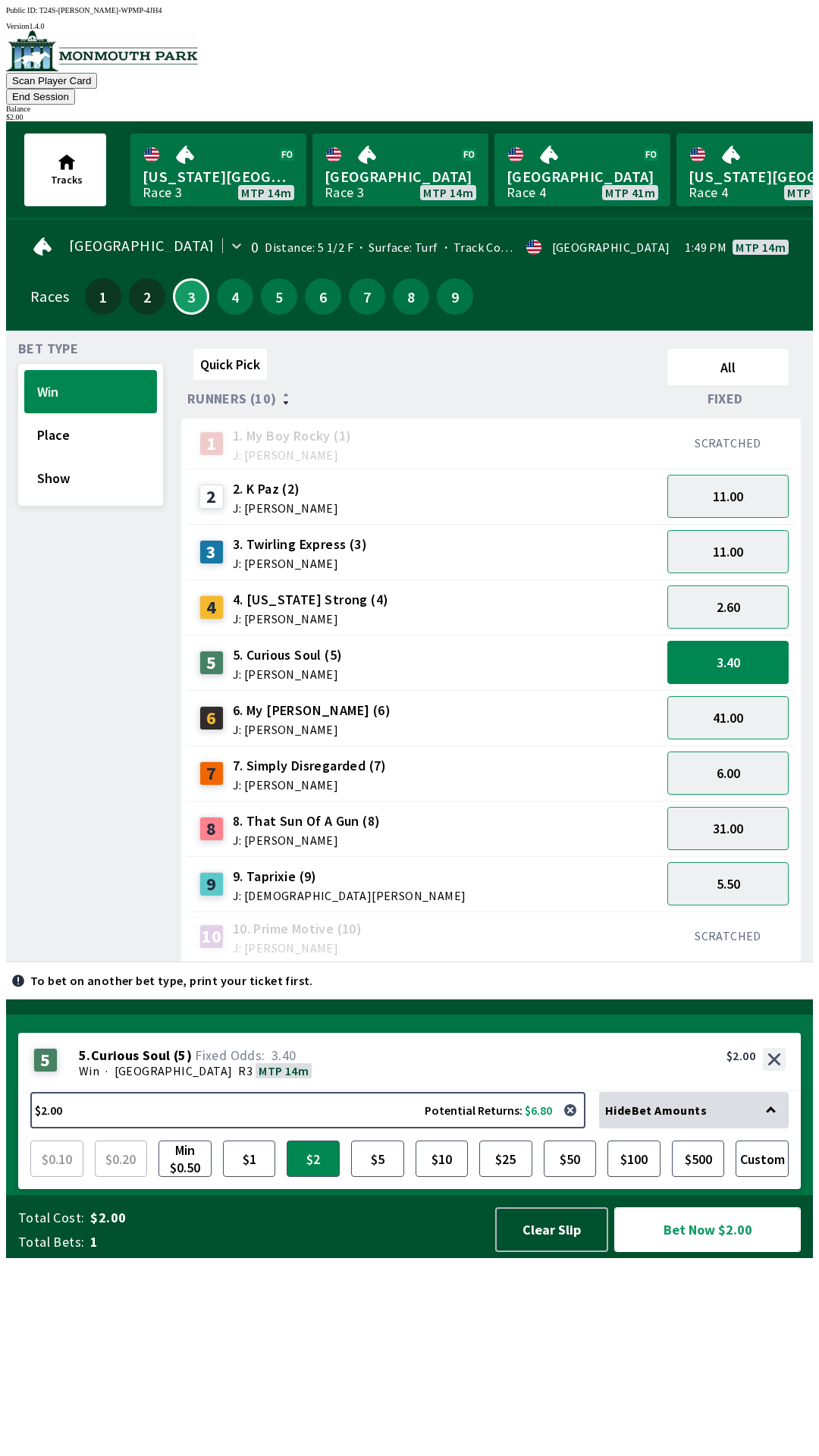
click at [697, 1252] on button "Bet Now $2.00" at bounding box center [707, 1230] width 187 height 45
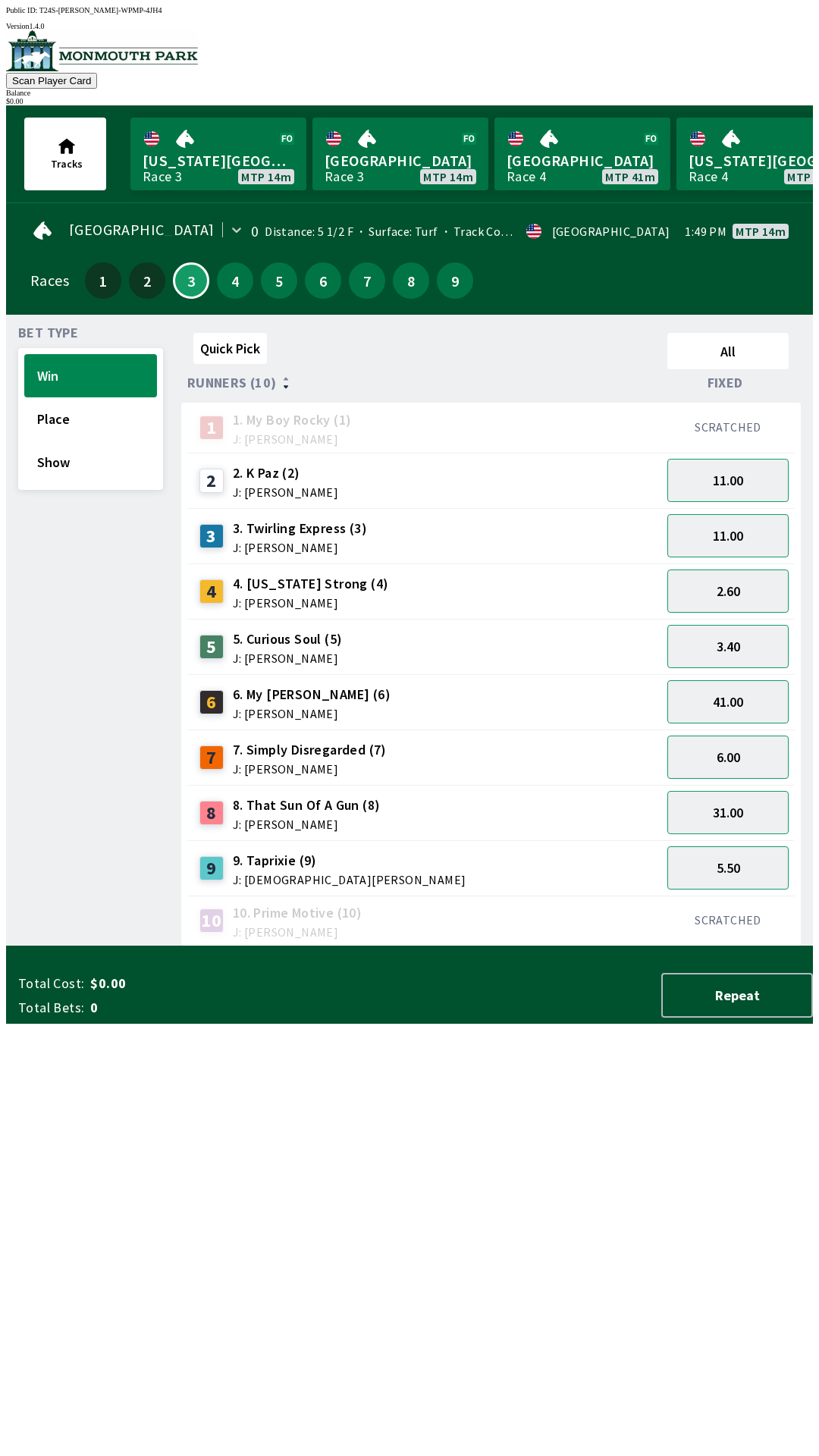
click at [372, 946] on div "Quick Pick All Runners (10) Fixed 1 1. My Boy Rocky (1) J: [PERSON_NAME] SCRATC…" at bounding box center [497, 636] width 631 height 619
click at [717, 695] on button "41.00" at bounding box center [727, 701] width 121 height 43
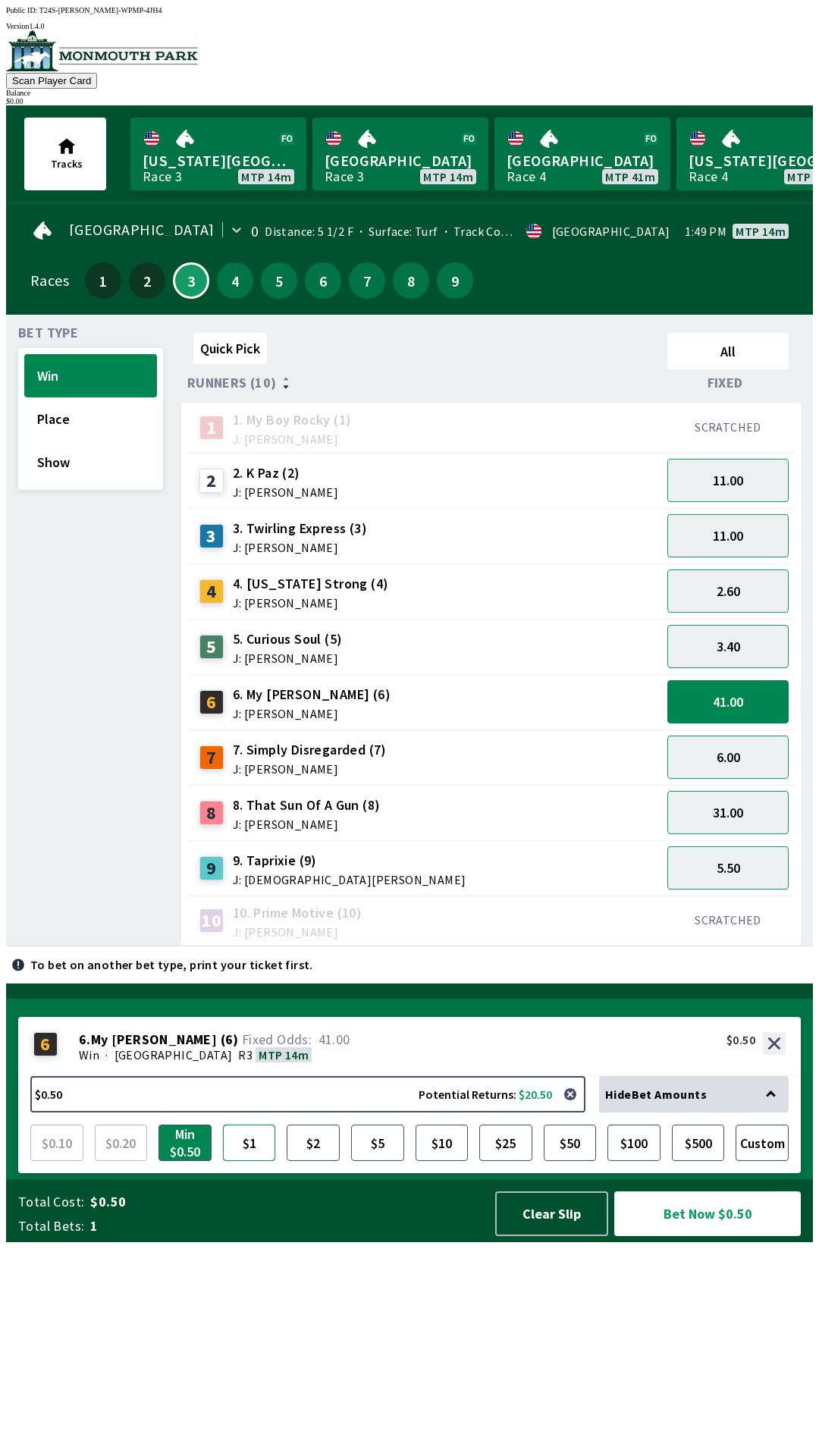
click at [248, 1161] on button "$1" at bounding box center [249, 1142] width 53 height 36
click at [702, 1236] on button "Bet Now $1.00" at bounding box center [707, 1214] width 187 height 45
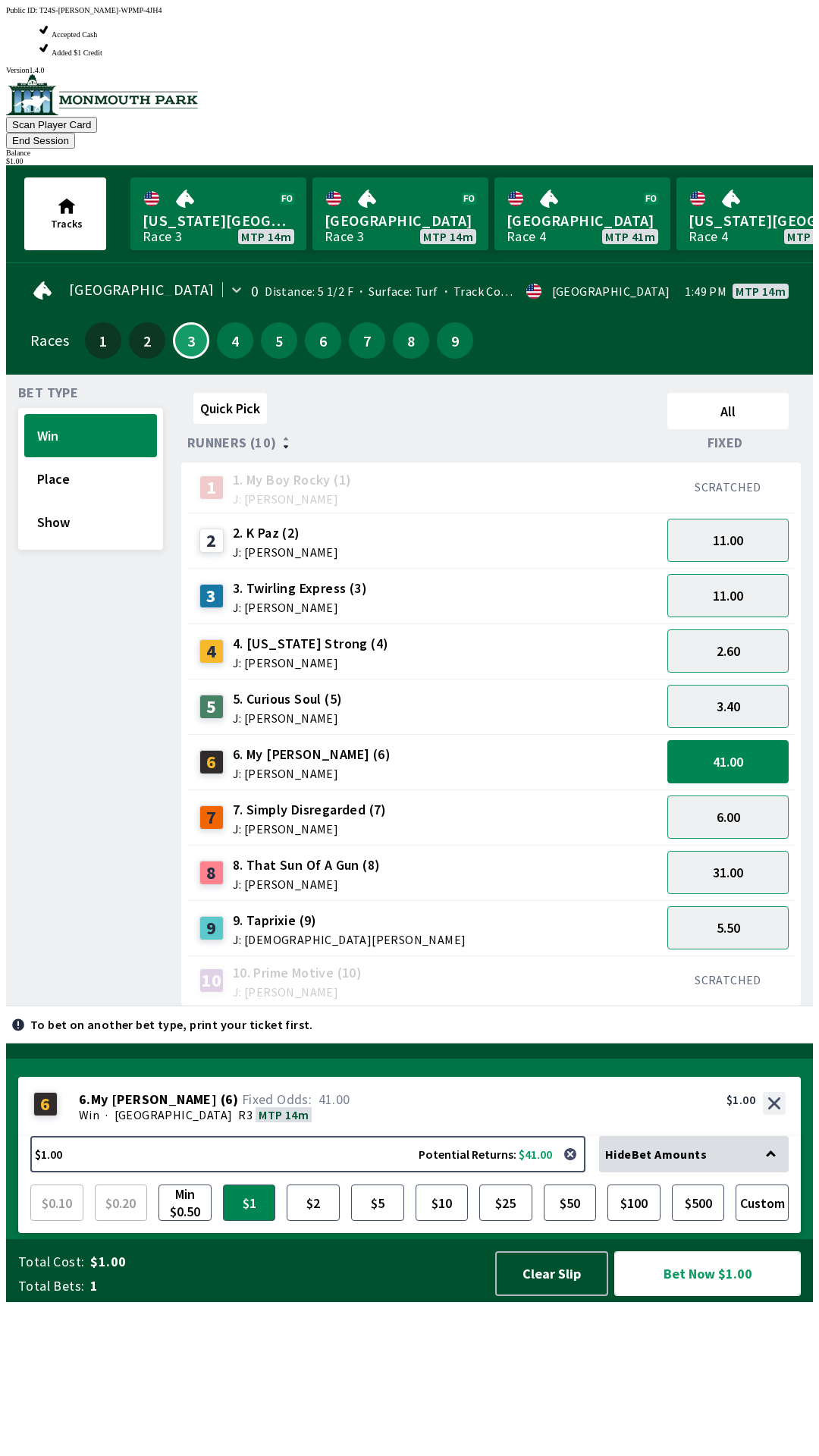
click at [714, 1296] on button "Bet Now $1.00" at bounding box center [707, 1273] width 187 height 45
